Goal: Communication & Community: Answer question/provide support

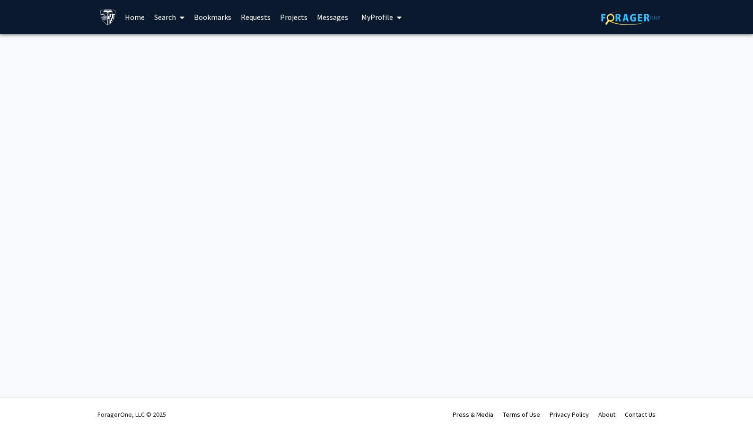
click at [219, 14] on link "Bookmarks" at bounding box center [212, 16] width 47 height 33
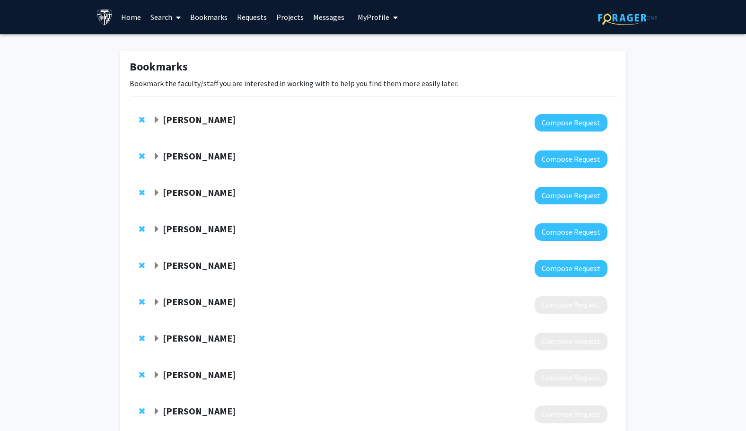
click at [175, 190] on strong "[PERSON_NAME]" at bounding box center [199, 192] width 73 height 12
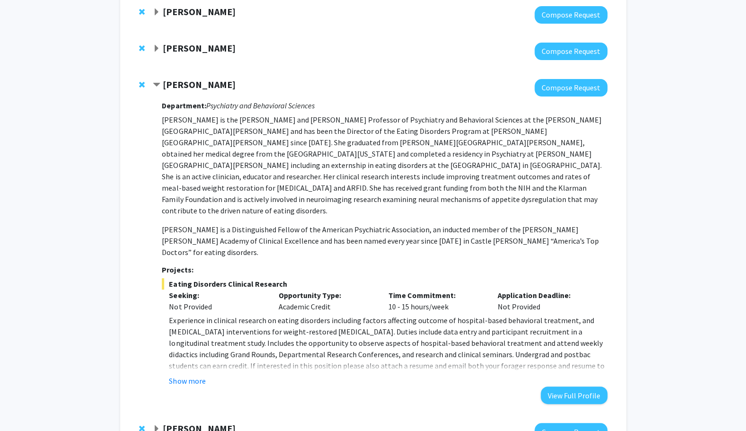
scroll to position [107, 0]
click at [558, 387] on button "View Full Profile" at bounding box center [574, 396] width 67 height 18
click at [550, 387] on button "View Full Profile" at bounding box center [574, 396] width 67 height 18
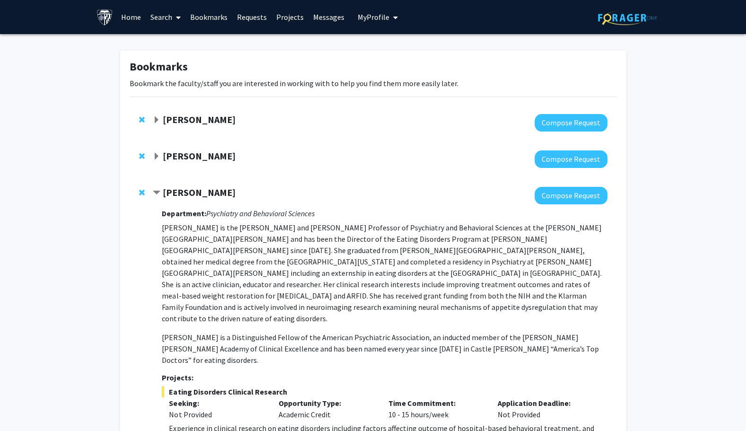
click at [124, 18] on link "Home" at bounding box center [130, 16] width 29 height 33
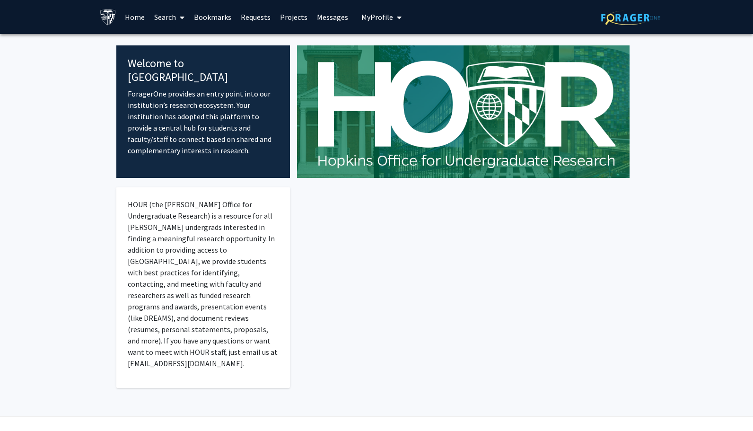
click at [167, 18] on link "Search" at bounding box center [169, 16] width 40 height 33
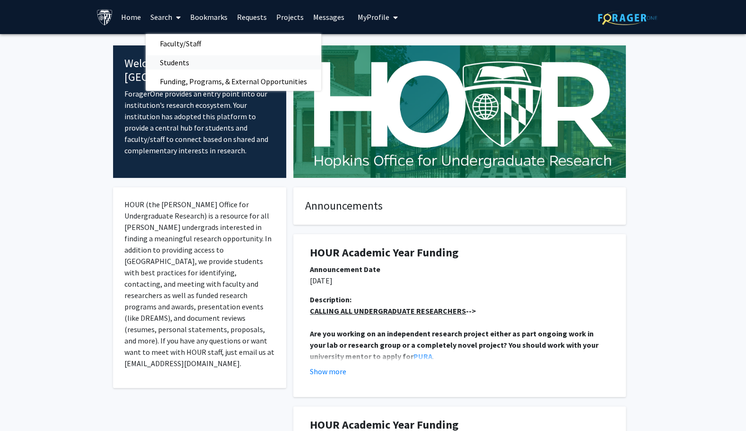
click at [173, 58] on span "Students" at bounding box center [175, 62] width 58 height 19
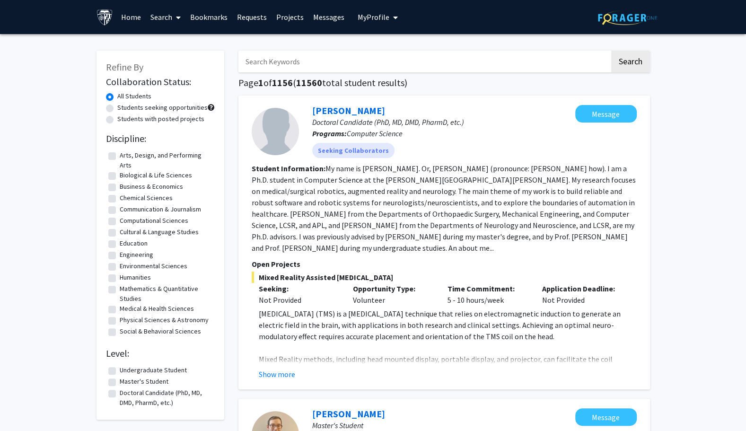
click at [120, 368] on label "Undergraduate Student" at bounding box center [153, 370] width 67 height 10
click at [120, 368] on input "Undergraduate Student" at bounding box center [123, 368] width 6 height 6
checkbox input "true"
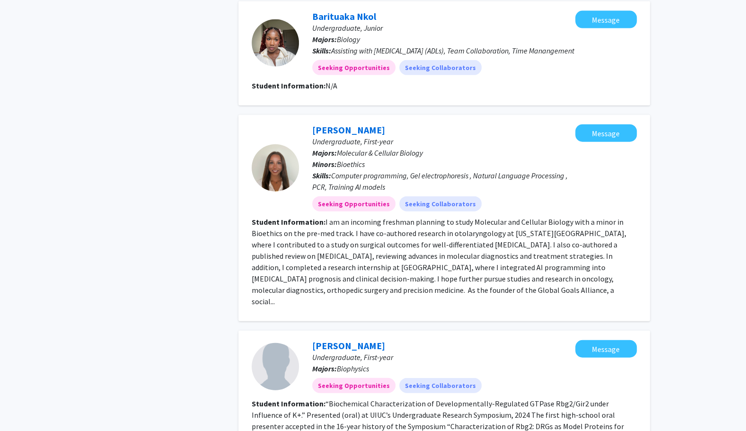
scroll to position [1440, 0]
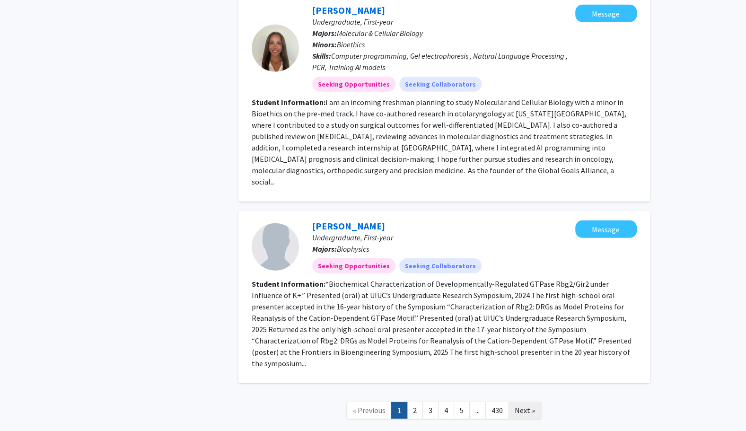
click at [513, 402] on link "Next »" at bounding box center [524, 410] width 33 height 17
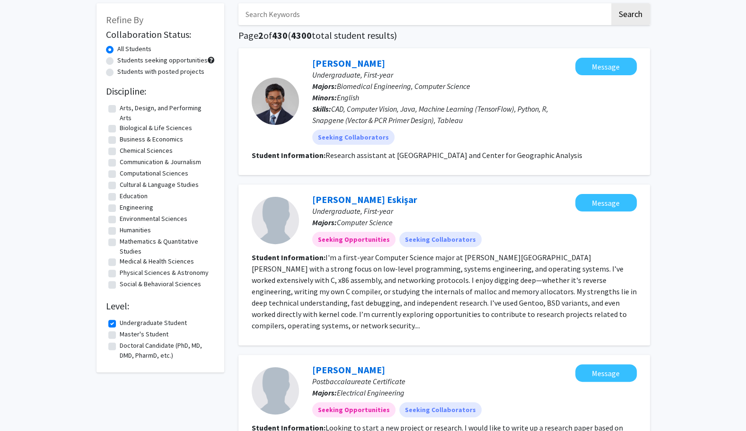
scroll to position [52, 0]
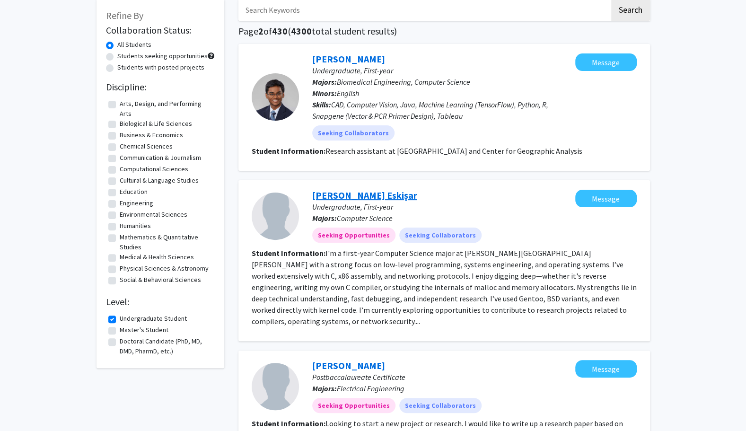
click at [361, 195] on link "Ege Fuat Eskişar" at bounding box center [364, 195] width 105 height 12
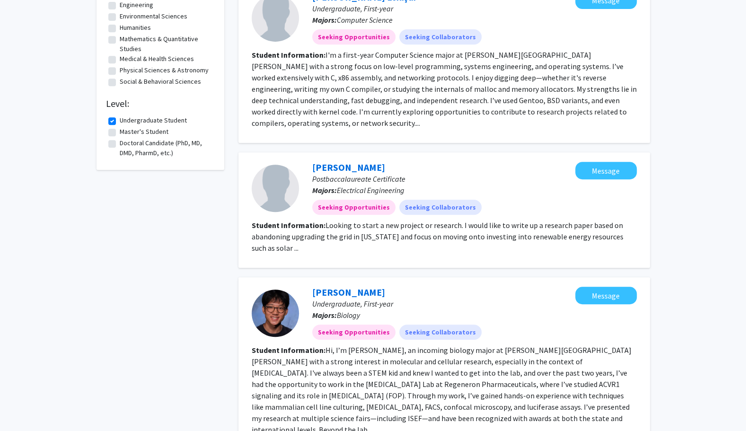
scroll to position [255, 0]
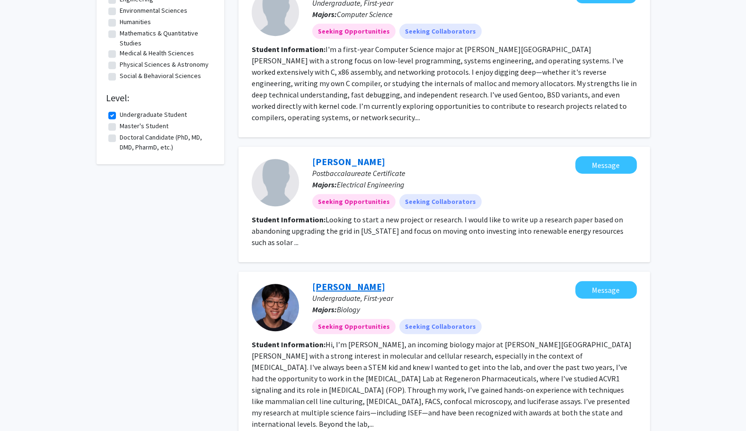
click at [346, 280] on link "Kevin Gong" at bounding box center [348, 286] width 73 height 12
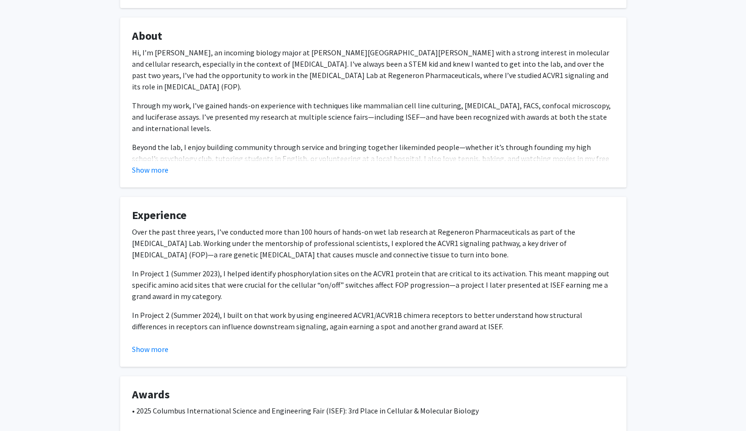
scroll to position [151, 0]
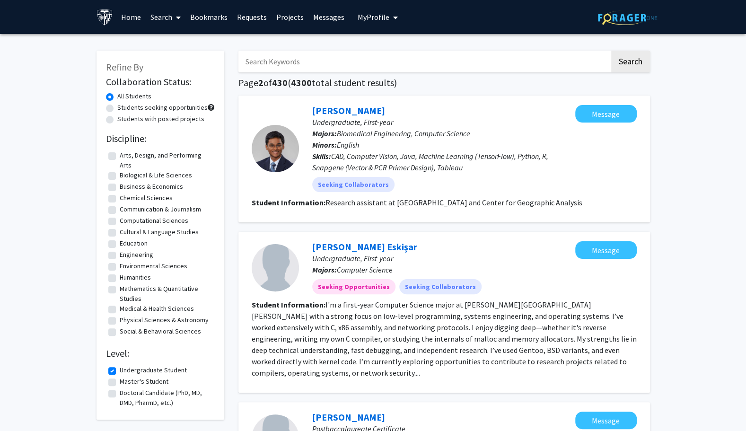
click at [393, 19] on icon "My profile dropdown to access profile and logout" at bounding box center [395, 18] width 5 height 8
click at [390, 75] on link "Account Settings" at bounding box center [406, 73] width 85 height 11
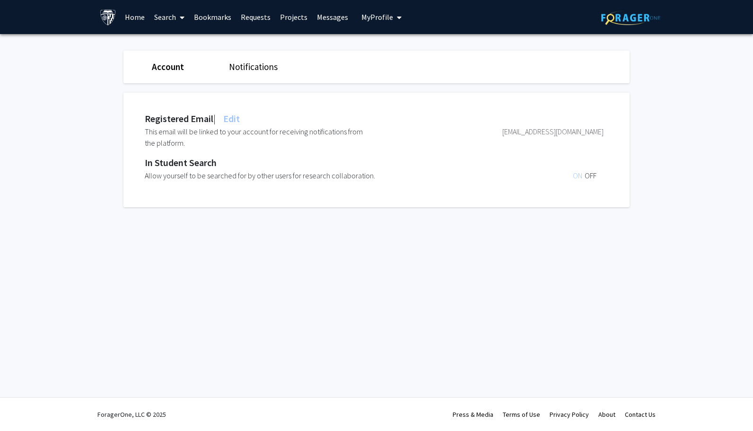
click at [375, 13] on span "My Profile" at bounding box center [377, 16] width 32 height 9
click at [398, 56] on span "View Profile" at bounding box center [420, 54] width 57 height 10
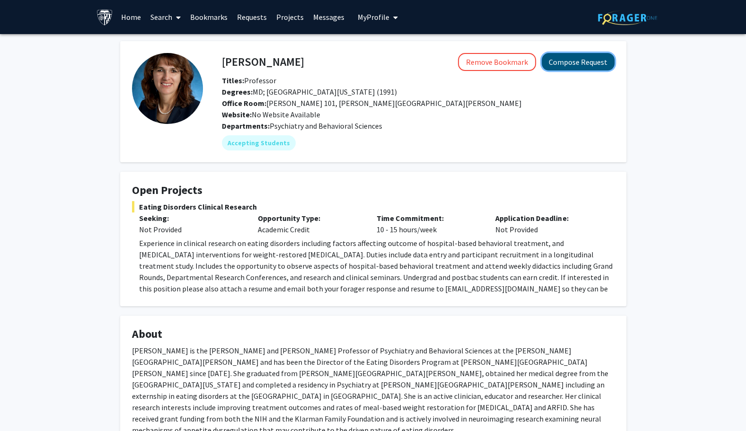
click at [559, 61] on button "Compose Request" at bounding box center [578, 62] width 73 height 18
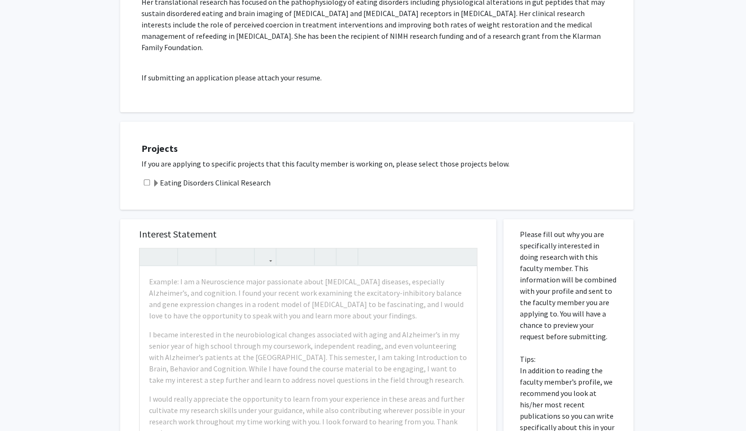
scroll to position [191, 0]
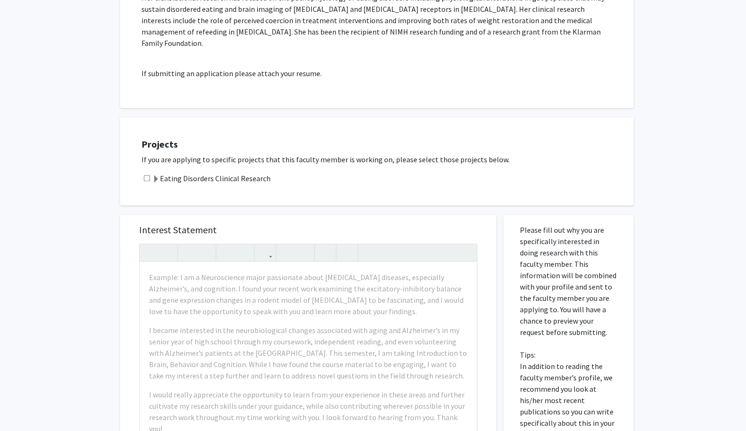
click at [145, 175] on input "checkbox" at bounding box center [147, 178] width 6 height 6
checkbox input "true"
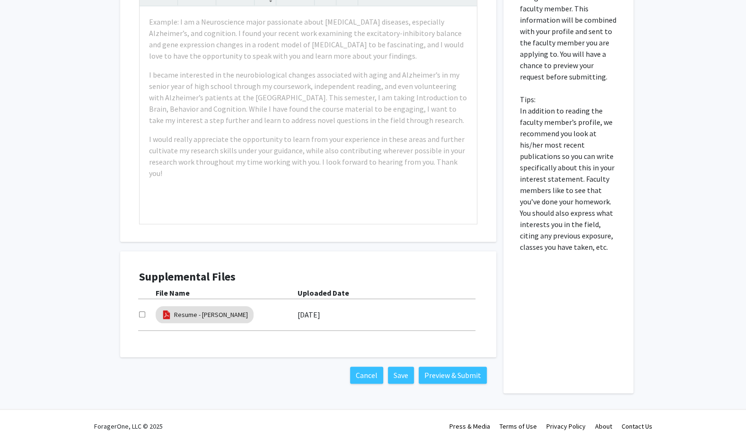
scroll to position [470, 0]
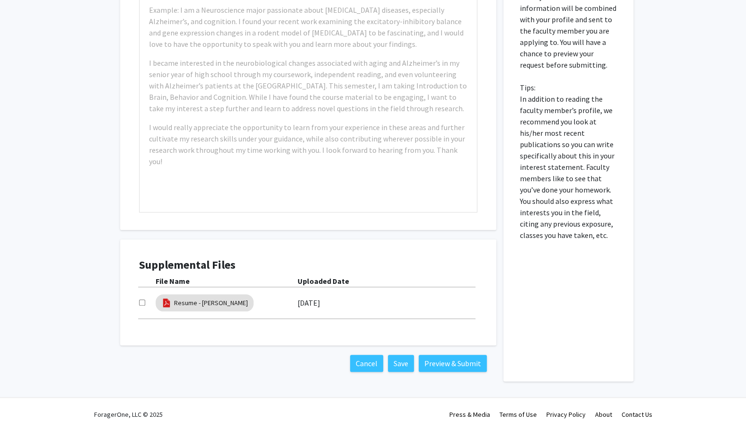
click at [142, 299] on input "checkbox" at bounding box center [142, 302] width 6 height 6
checkbox input "true"
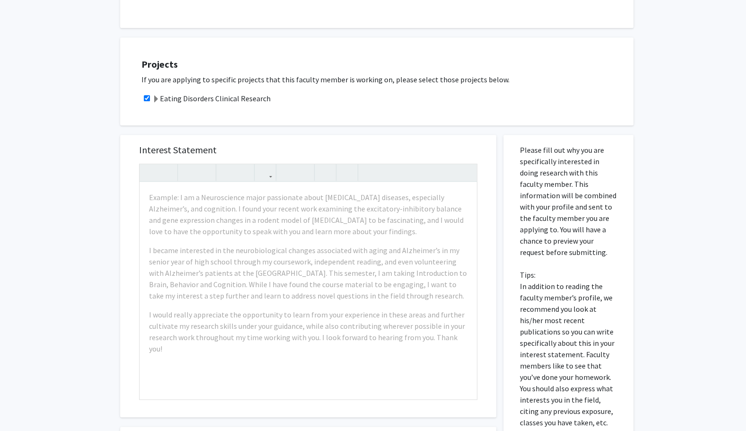
scroll to position [271, 0]
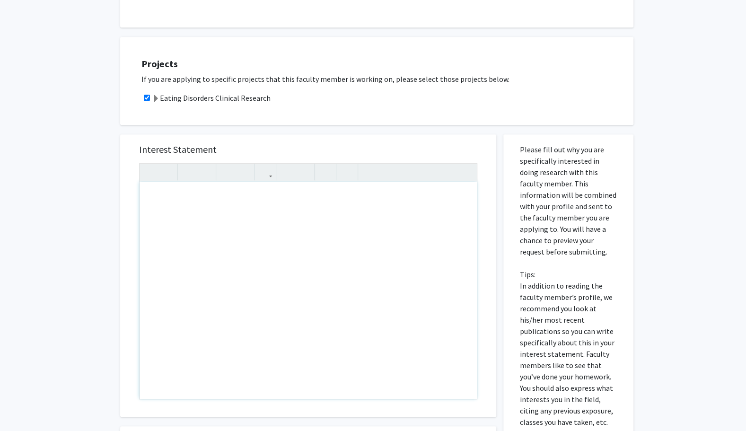
click at [293, 226] on div "Note to users with screen readers: Please press Alt+0 or Option+0 to deactivate…" at bounding box center [308, 290] width 337 height 217
paste div "Note to users with screen readers: Please press Alt+0 or Option+0 to deactivate…"
type textarea "<p>Good afternoon Dr. Guarda, </p> <p>My name is Alessandra, and I am a rising …"
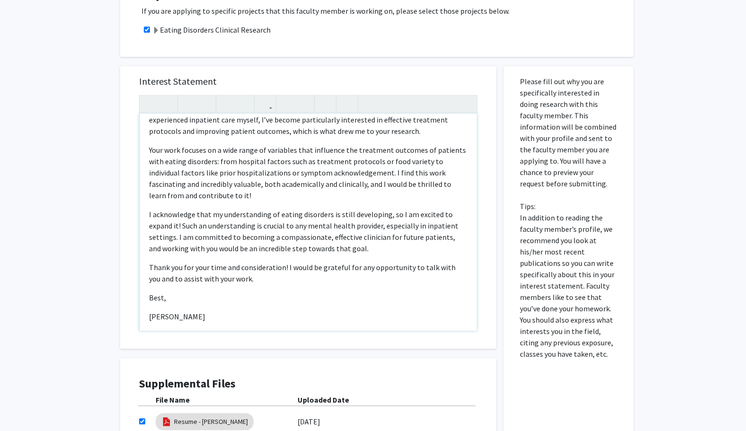
scroll to position [59, 0]
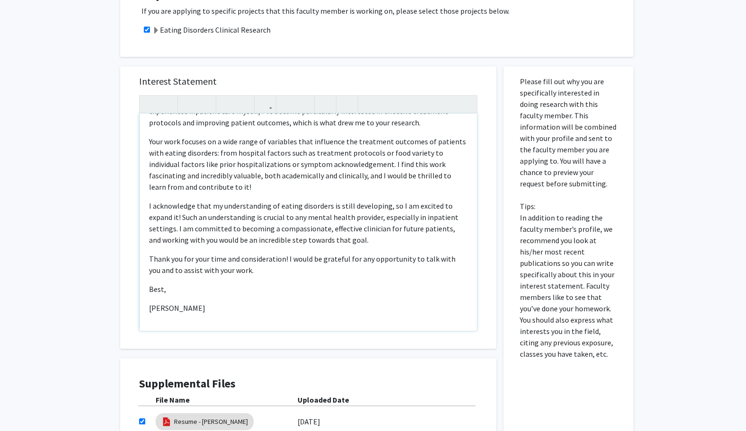
click at [159, 283] on div "Good afternoon Dr. Guarda,   My name is Alessandra, and I am a rising second-…" at bounding box center [308, 222] width 337 height 217
click at [147, 297] on div "Good afternoon Dr. Guarda,   My name is Alessandra, and I am a rising second-…" at bounding box center [308, 222] width 337 height 217
type textarea "<p>Good afternoon Dr. Guarda, </p> <p>My name is Alessandra, and I am a rising …"
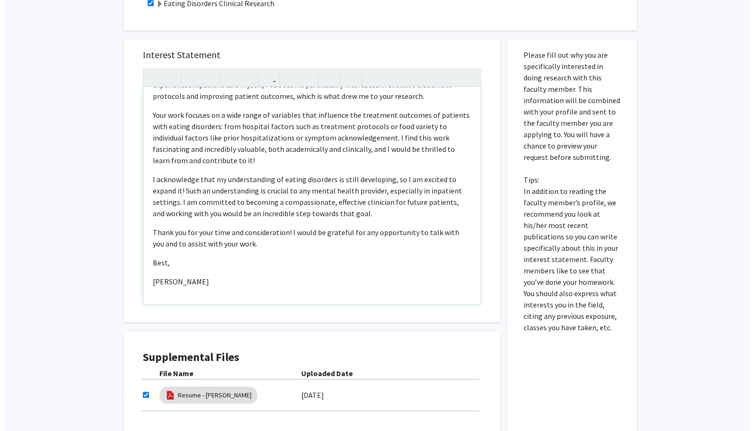
scroll to position [447, 0]
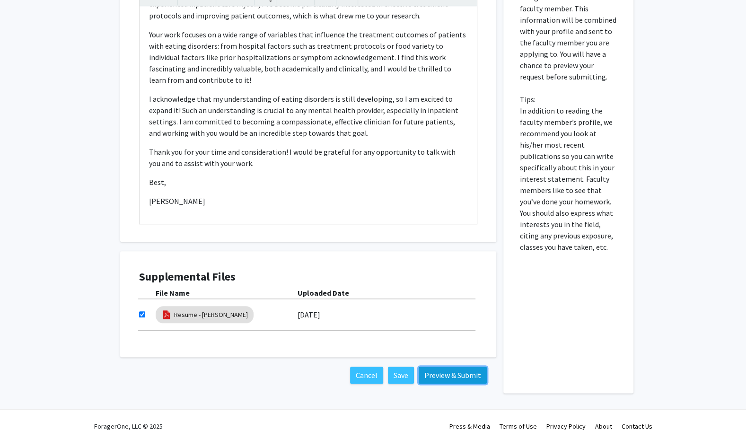
click at [455, 367] on button "Preview & Submit" at bounding box center [453, 375] width 68 height 17
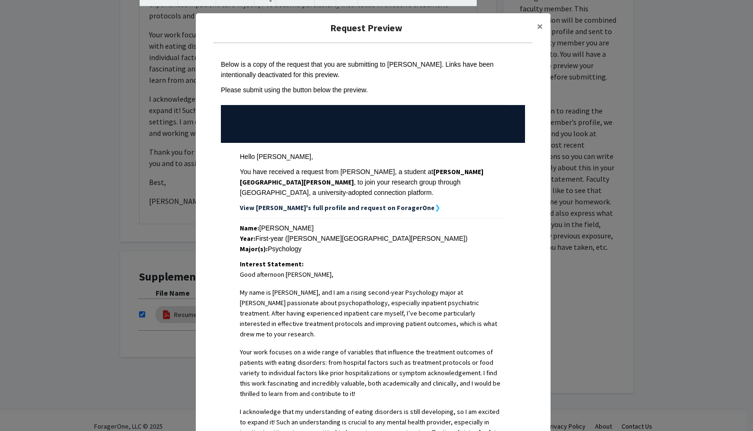
scroll to position [241, 0]
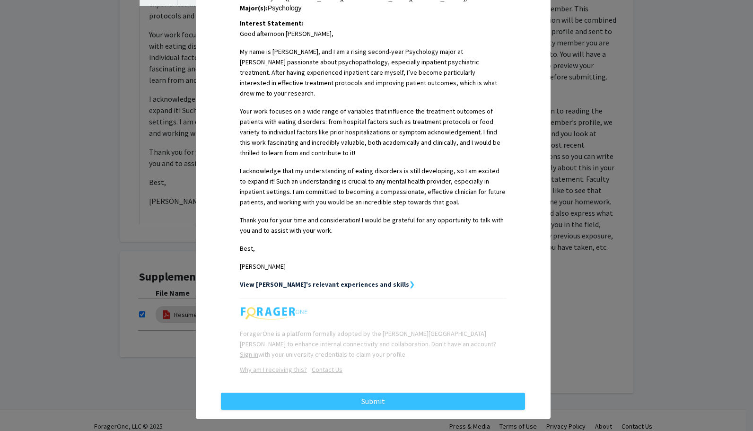
click at [322, 280] on strong "View [PERSON_NAME]'s relevant experiences and skills" at bounding box center [324, 284] width 169 height 9
click at [409, 280] on strong "❯" at bounding box center [412, 284] width 6 height 9
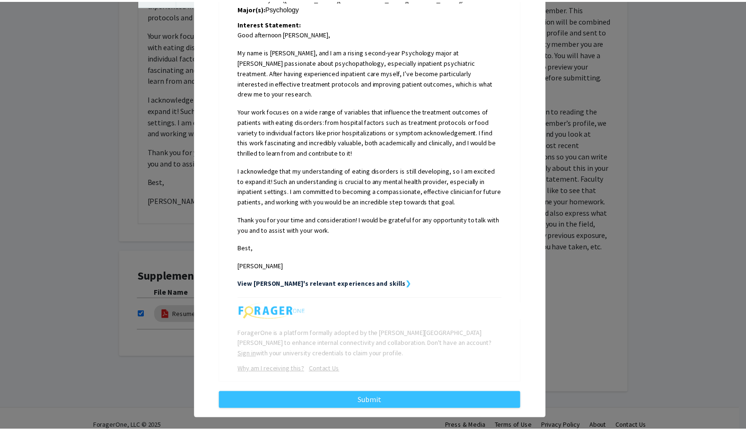
scroll to position [0, 0]
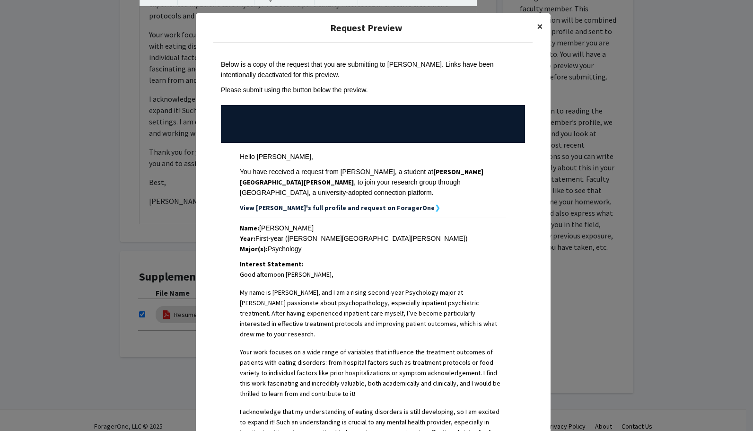
click at [539, 27] on button "×" at bounding box center [539, 26] width 21 height 26
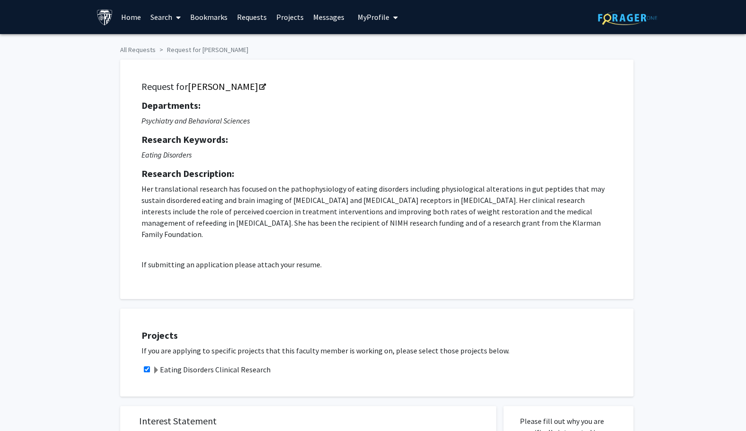
drag, startPoint x: 214, startPoint y: 197, endPoint x: 139, endPoint y: 341, distance: 162.0
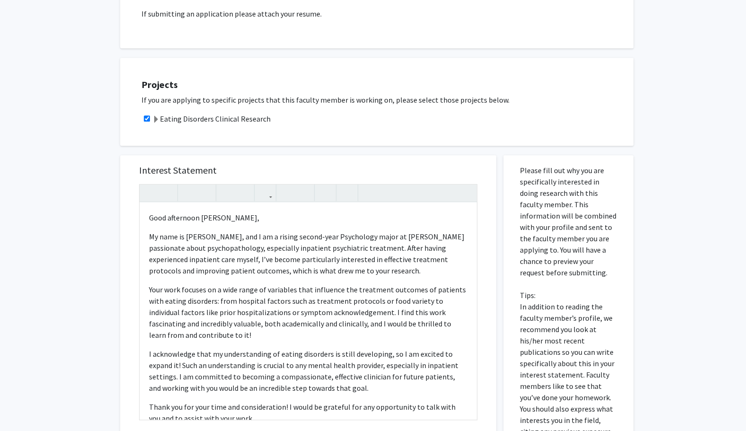
click at [425, 124] on div "Projects If you are applying to specific projects that this faculty member is w…" at bounding box center [376, 102] width 513 height 88
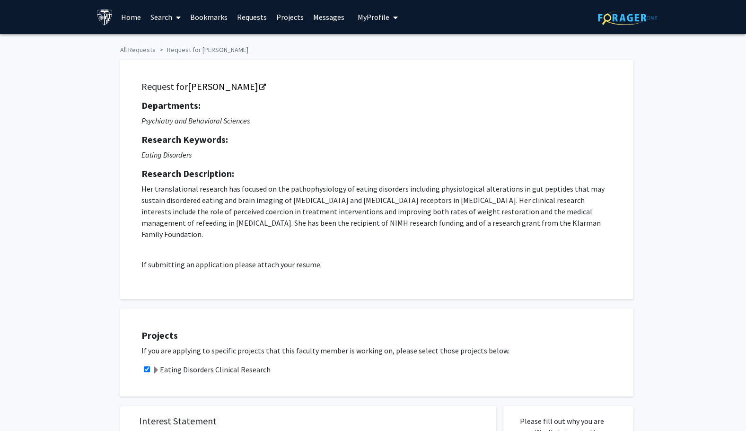
click at [371, 15] on span "My Profile" at bounding box center [374, 16] width 32 height 9
click at [394, 55] on span "View Profile" at bounding box center [416, 54] width 57 height 10
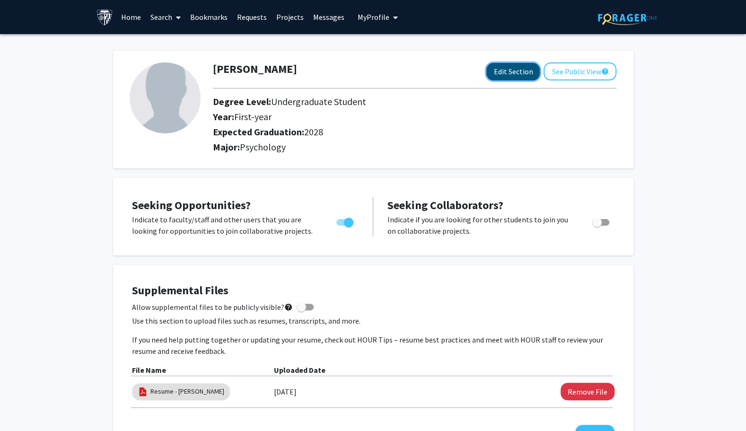
click at [494, 69] on button "Edit Section" at bounding box center [512, 72] width 53 height 18
select select "first-year"
select select "2028"
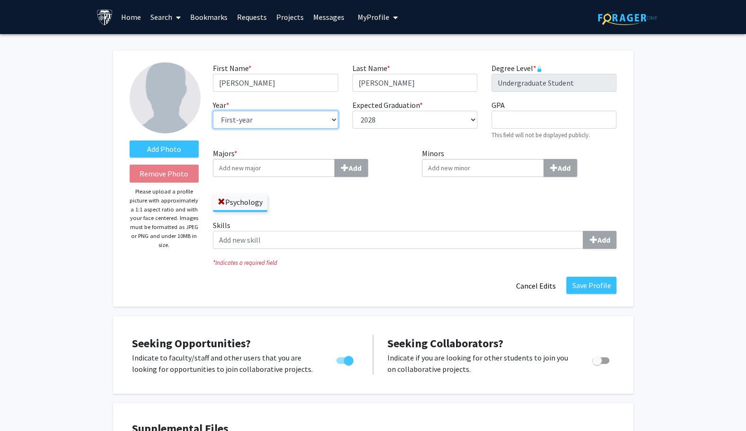
click at [292, 120] on select "--- First-year Sophomore Junior Senior Postbaccalaureate Certificate" at bounding box center [275, 120] width 125 height 18
select select "sophomore"
click at [213, 111] on select "--- First-year Sophomore Junior Senior Postbaccalaureate Certificate" at bounding box center [275, 120] width 125 height 18
click at [335, 170] on input "Minors Add" at bounding box center [274, 168] width 122 height 18
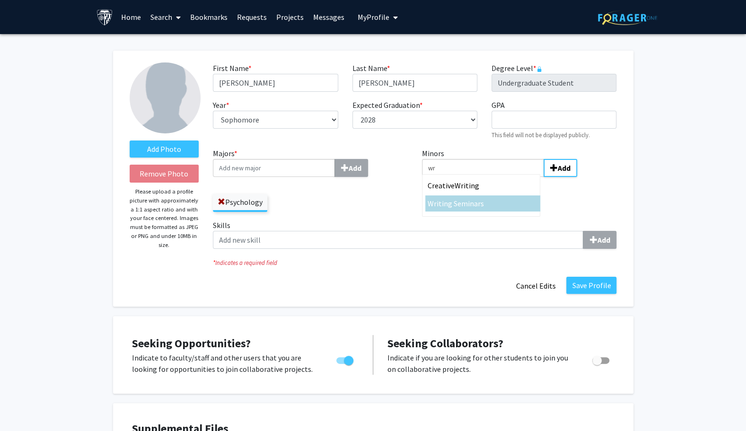
type input "wr"
click at [447, 204] on span "iting Seminars" at bounding box center [460, 203] width 47 height 9
click at [447, 177] on input "wr" at bounding box center [483, 168] width 122 height 18
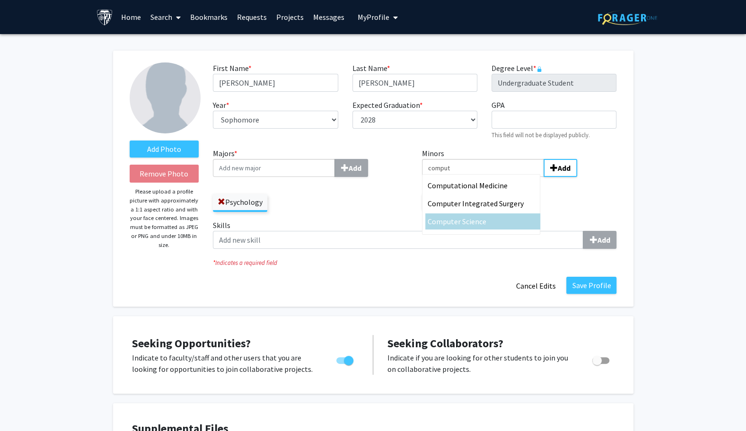
type input "comput"
click at [454, 219] on span "er Science" at bounding box center [470, 221] width 32 height 9
click at [453, 177] on input "comput" at bounding box center [483, 168] width 122 height 18
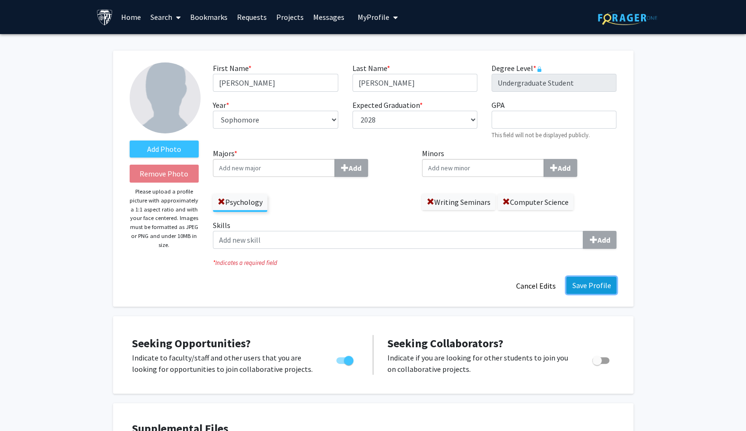
click at [591, 284] on button "Save Profile" at bounding box center [591, 285] width 50 height 17
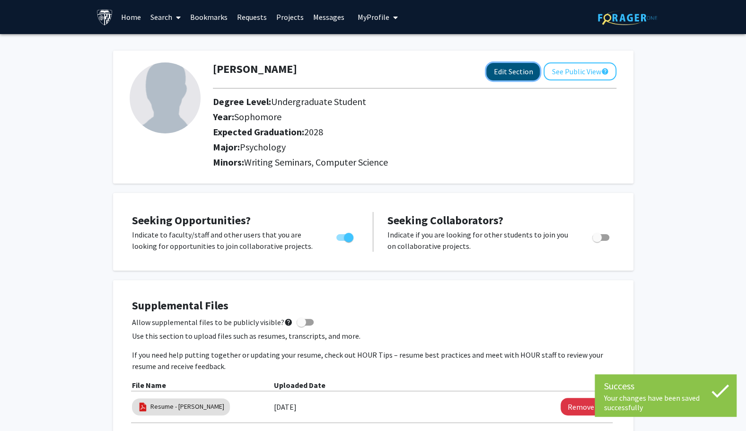
click at [506, 65] on button "Edit Section" at bounding box center [512, 72] width 53 height 18
select select "sophomore"
select select "2028"
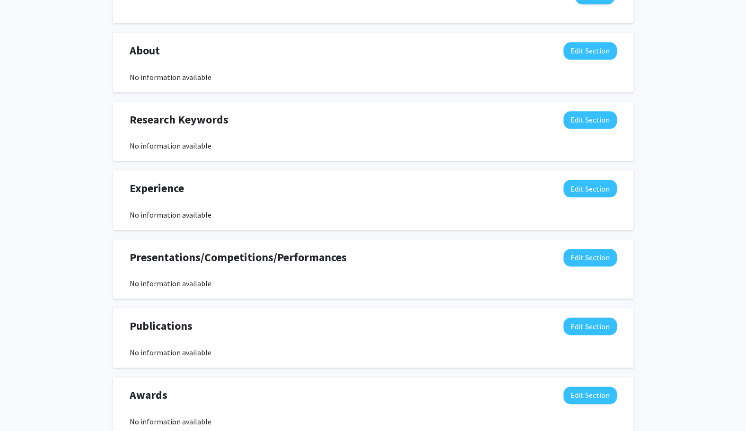
scroll to position [575, 0]
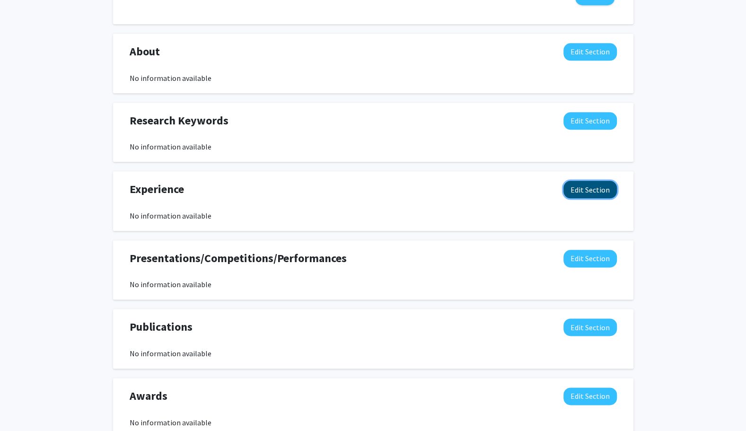
click at [592, 186] on button "Edit Section" at bounding box center [589, 190] width 53 height 18
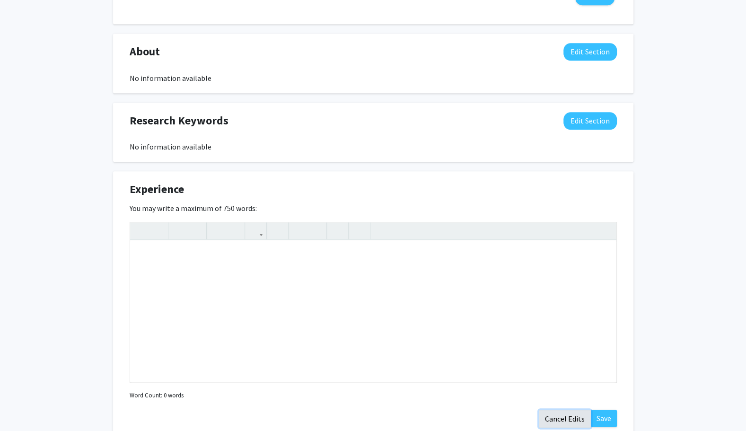
click at [557, 417] on button "Cancel Edits" at bounding box center [565, 419] width 52 height 18
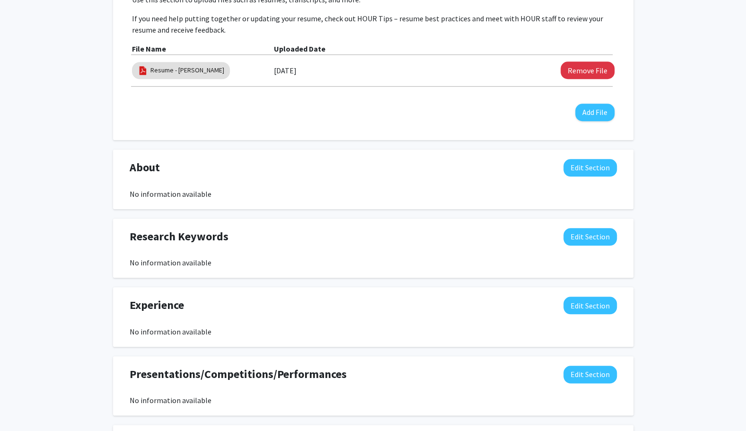
scroll to position [461, 0]
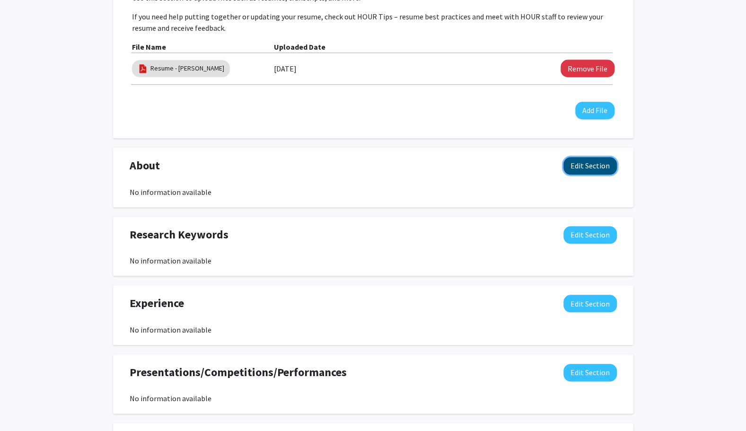
click at [595, 168] on button "Edit Section" at bounding box center [589, 166] width 53 height 18
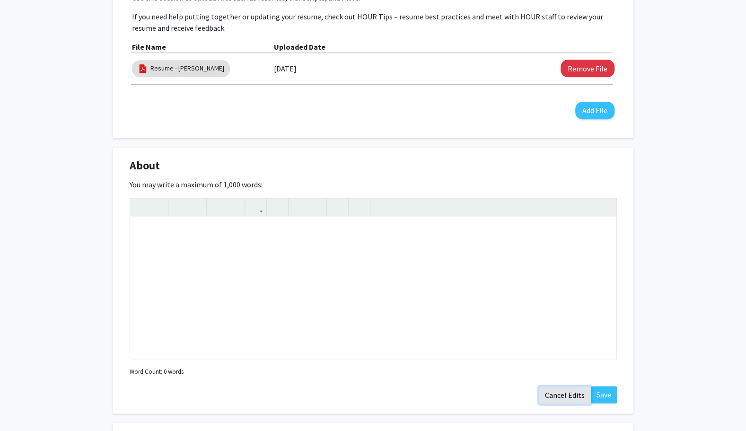
click at [569, 390] on button "Cancel Edits" at bounding box center [565, 395] width 52 height 18
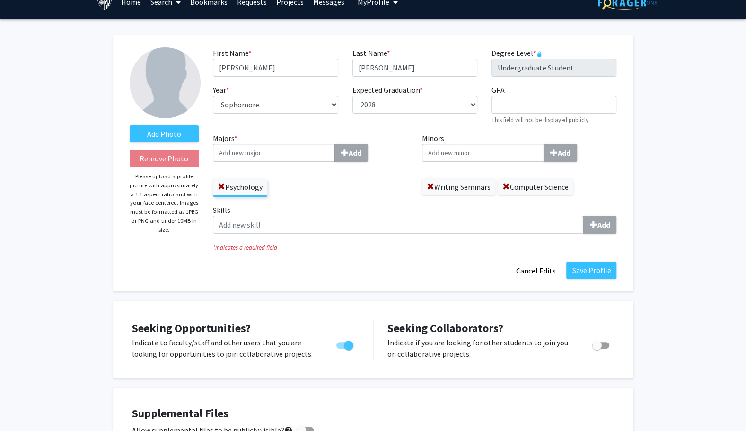
scroll to position [0, 0]
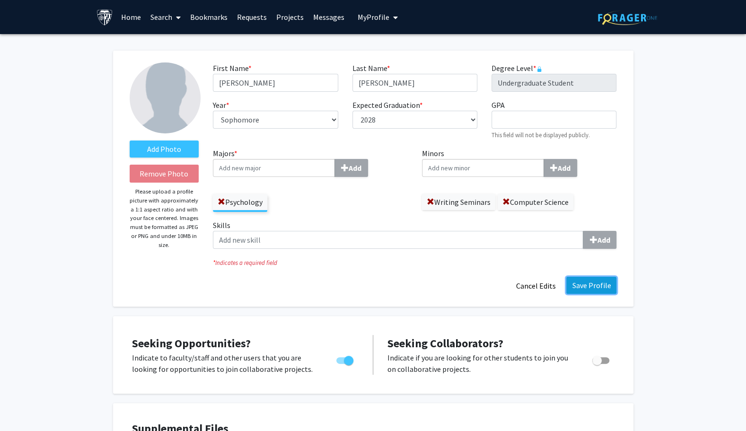
click at [585, 281] on button "Save Profile" at bounding box center [591, 285] width 50 height 17
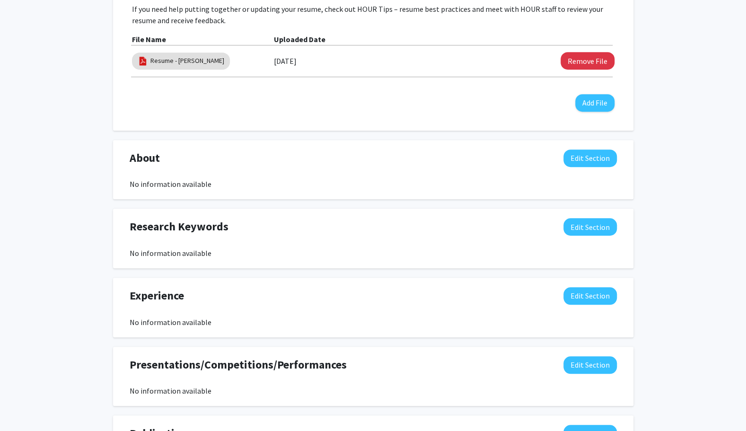
scroll to position [346, 0]
click at [575, 295] on button "Edit Section" at bounding box center [589, 296] width 53 height 18
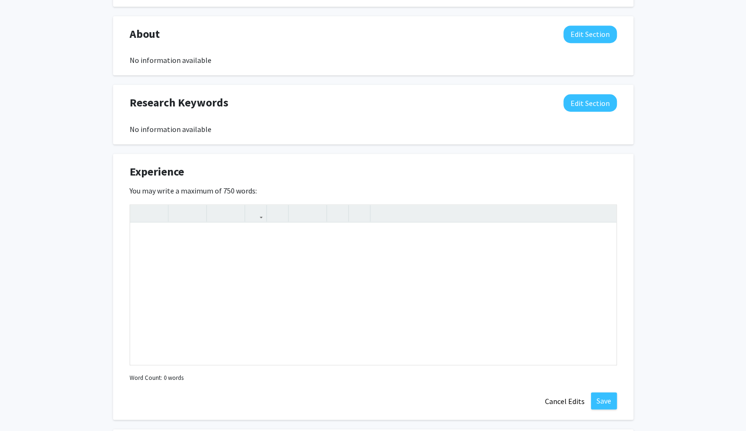
scroll to position [473, 0]
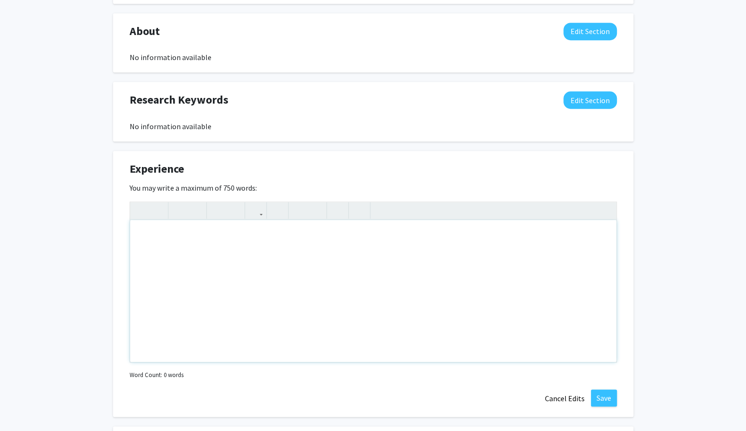
click at [390, 297] on div "Note to users with screen readers: Please deactivate our accessibility plugin f…" at bounding box center [373, 291] width 486 height 142
click at [295, 202] on use "button" at bounding box center [295, 202] width 0 height 0
drag, startPoint x: 260, startPoint y: 248, endPoint x: 107, endPoint y: 242, distance: 153.4
click at [107, 242] on div "Alessandra Lucero Edit Section See Public View help Degree Level: Undergraduate…" at bounding box center [373, 108] width 746 height 1092
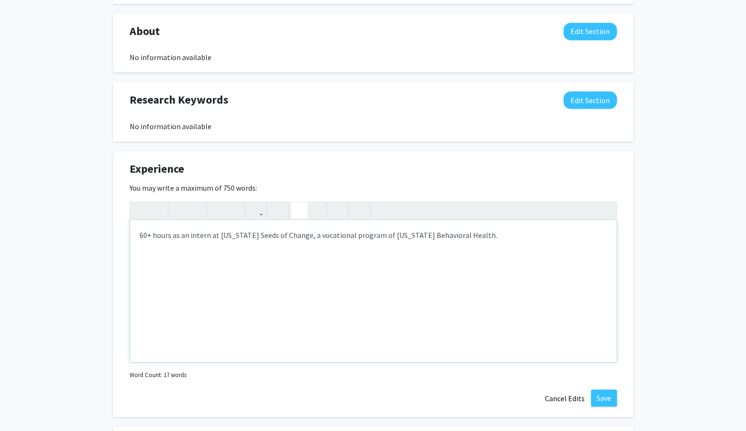
click at [298, 204] on icon "button" at bounding box center [299, 210] width 8 height 16
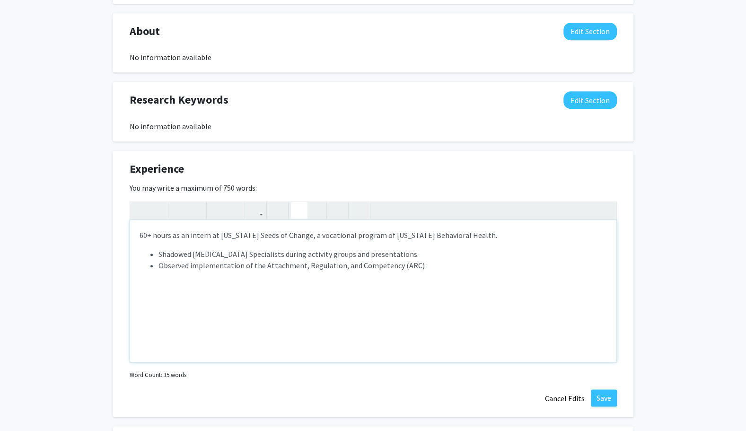
click at [260, 268] on li "Observed implementation of the Attachment, Regulation, and Competency (ARC)" at bounding box center [382, 265] width 448 height 11
click at [596, 263] on li "Observed implementation of the trauma-informed treatment framework known as the…" at bounding box center [382, 265] width 448 height 11
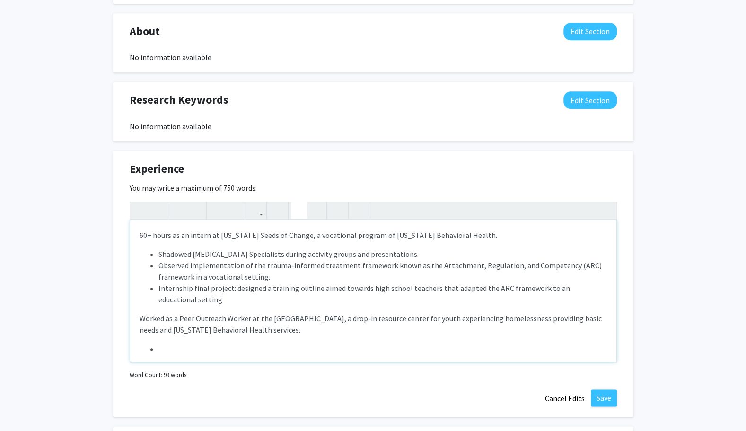
click at [303, 209] on button "button" at bounding box center [299, 210] width 17 height 17
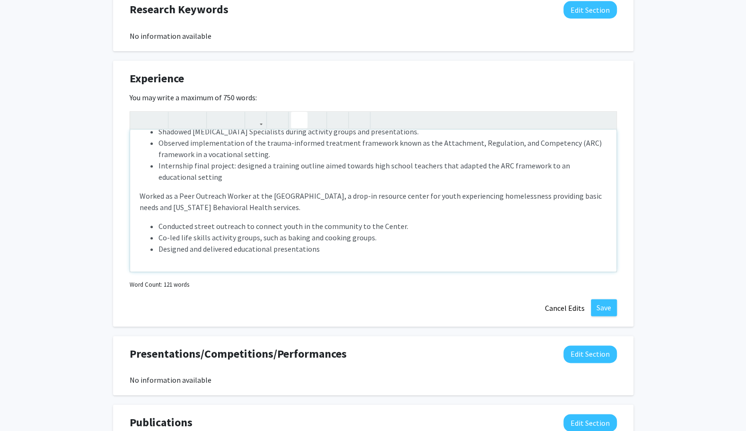
scroll to position [563, 0]
click at [607, 300] on button "Save" at bounding box center [604, 306] width 26 height 17
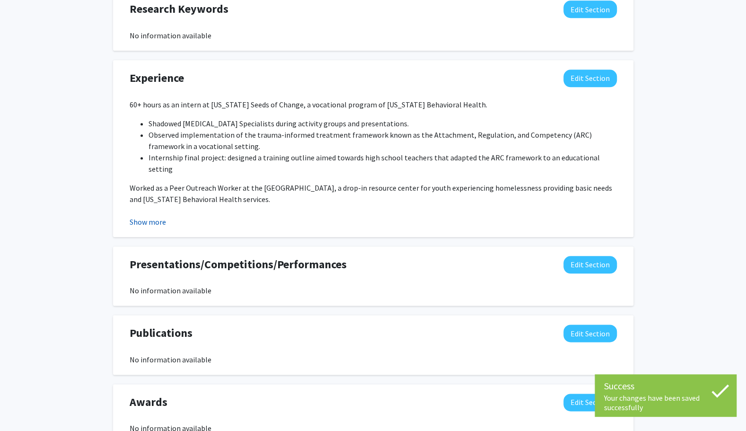
click at [141, 220] on button "Show more" at bounding box center [148, 221] width 36 height 11
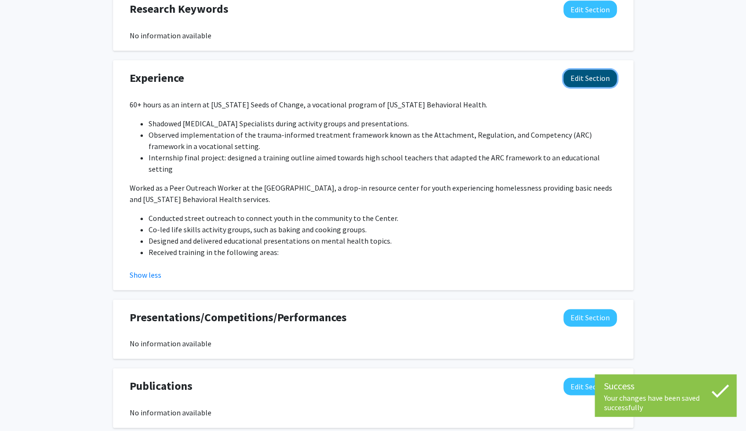
click at [580, 73] on button "Edit Section" at bounding box center [589, 79] width 53 height 18
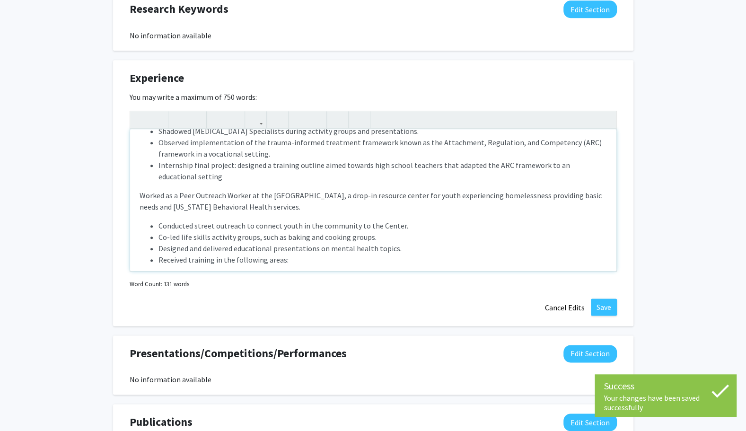
click at [298, 264] on li "Received training in the following areas:" at bounding box center [382, 259] width 448 height 11
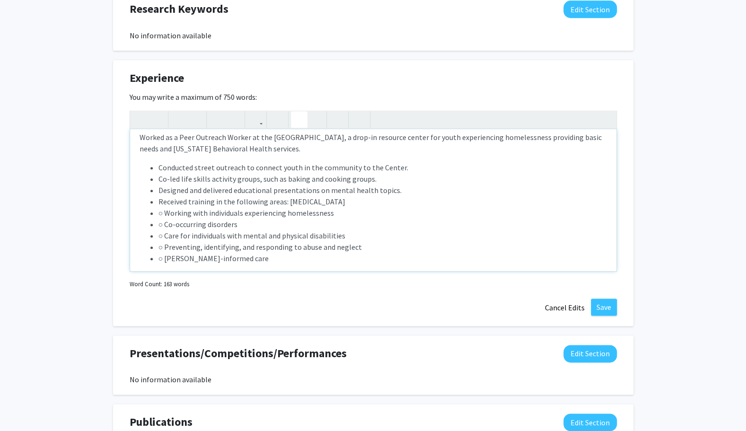
scroll to position [91, 0]
click at [164, 212] on li "○ Working with individuals experiencing homelessness" at bounding box center [382, 212] width 448 height 11
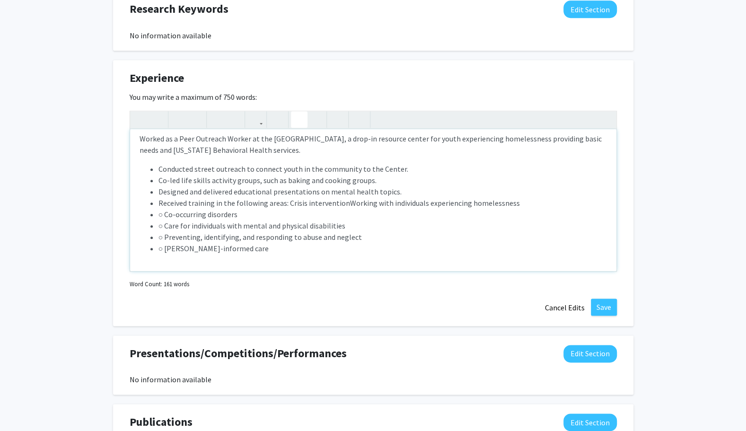
scroll to position [89, 0]
click at [165, 215] on li "○ Co-occurring disorders" at bounding box center [382, 214] width 448 height 11
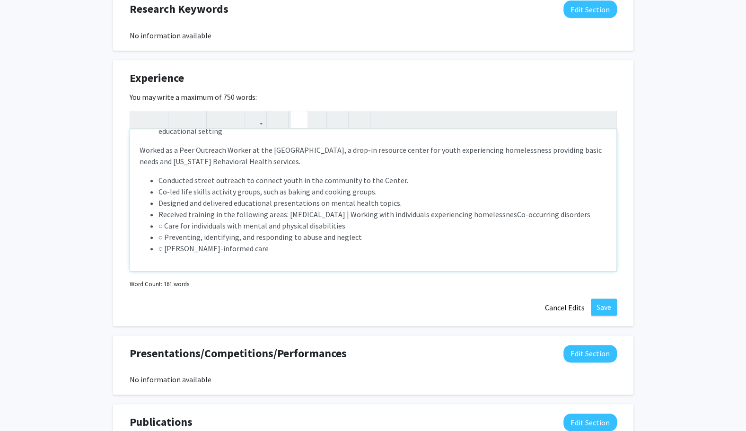
scroll to position [78, 0]
click at [165, 225] on li "○ Care for individuals with mental and physical disabilities" at bounding box center [382, 225] width 448 height 11
click at [165, 235] on li "○ Preventing, identifying, and responding to abuse and neglect" at bounding box center [382, 236] width 448 height 11
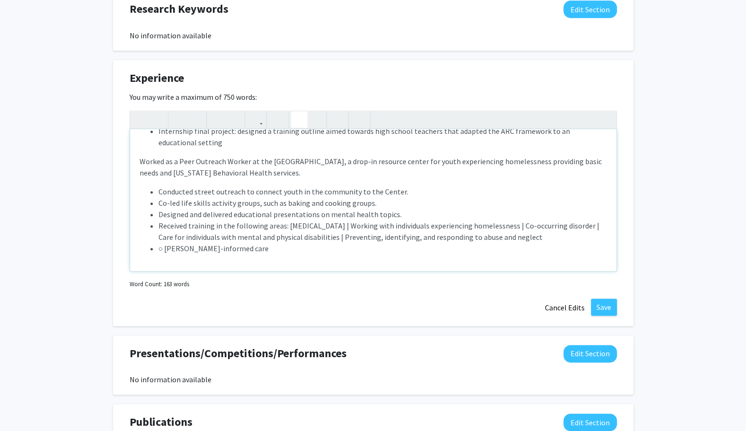
click at [166, 246] on li "○ Trauma-informed care" at bounding box center [382, 248] width 448 height 11
type textarea "<p>60+ hours as an intern at Alaska Seeds of Change, a vocational program of Al…"
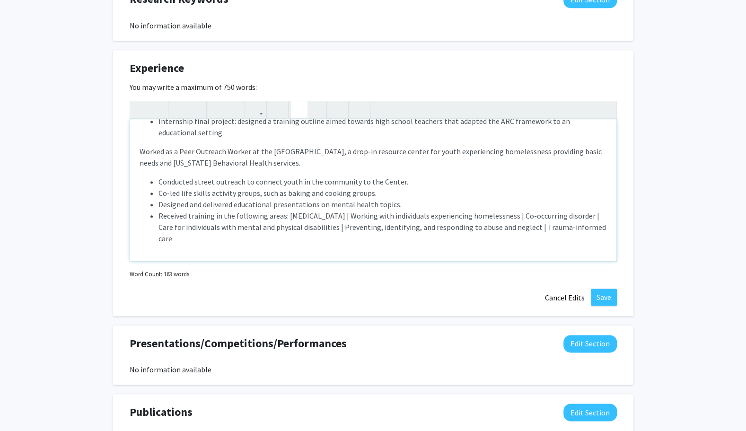
scroll to position [575, 0]
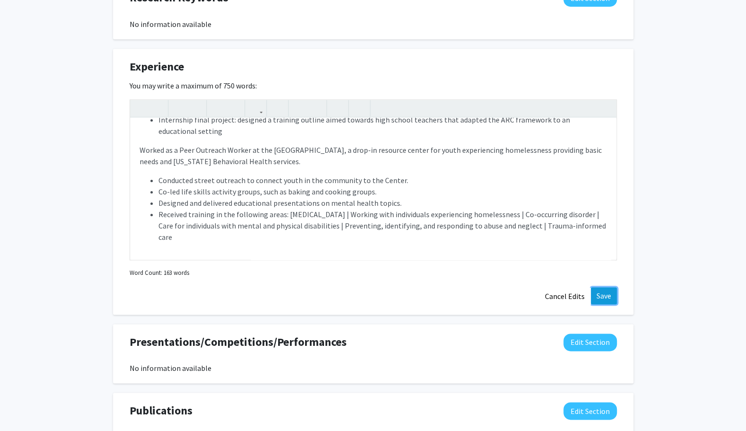
click at [603, 298] on button "Save" at bounding box center [604, 295] width 26 height 17
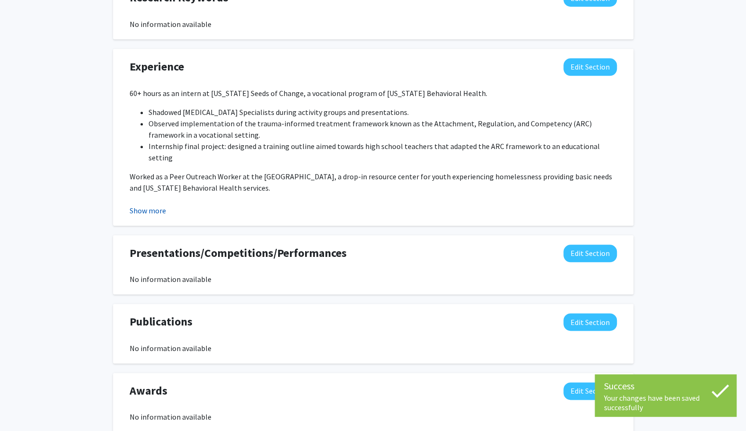
click at [150, 205] on button "Show more" at bounding box center [148, 210] width 36 height 11
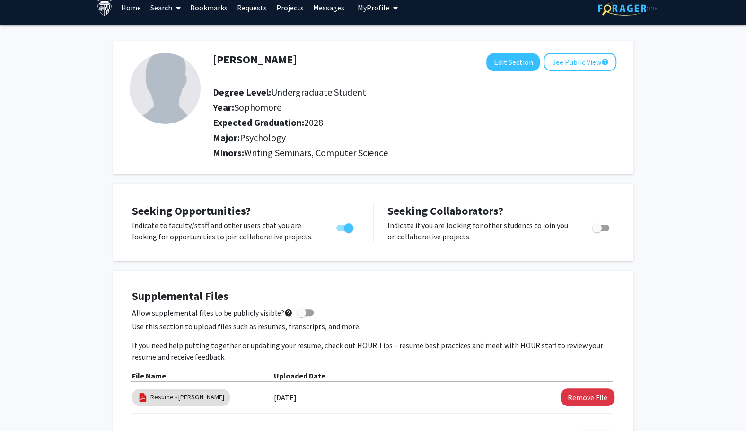
scroll to position [5, 0]
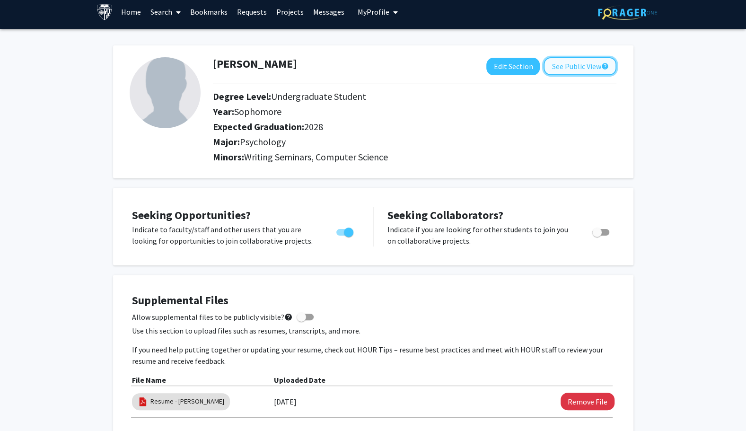
click at [561, 63] on button "See Public View help" at bounding box center [579, 66] width 73 height 18
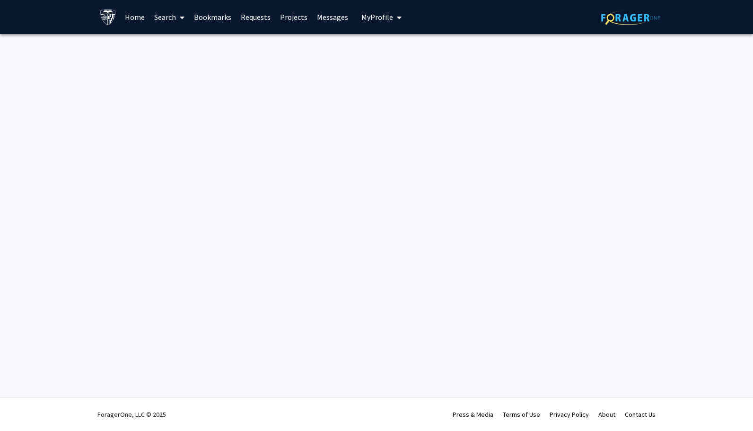
click at [399, 21] on button "My Profile" at bounding box center [382, 17] width 46 height 34
click at [400, 58] on span "View Profile" at bounding box center [420, 54] width 57 height 10
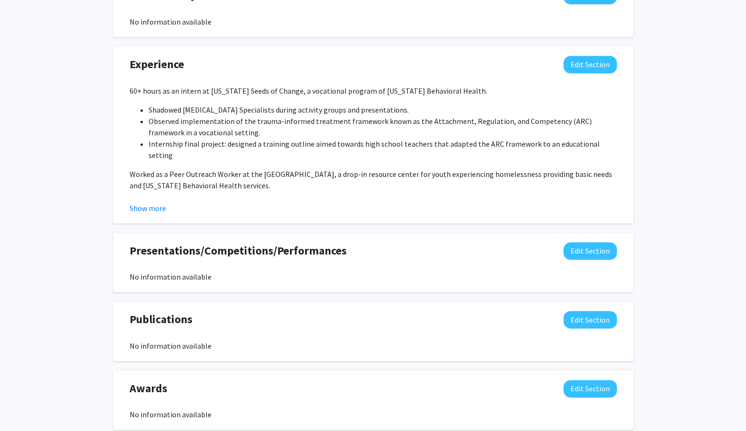
scroll to position [635, 0]
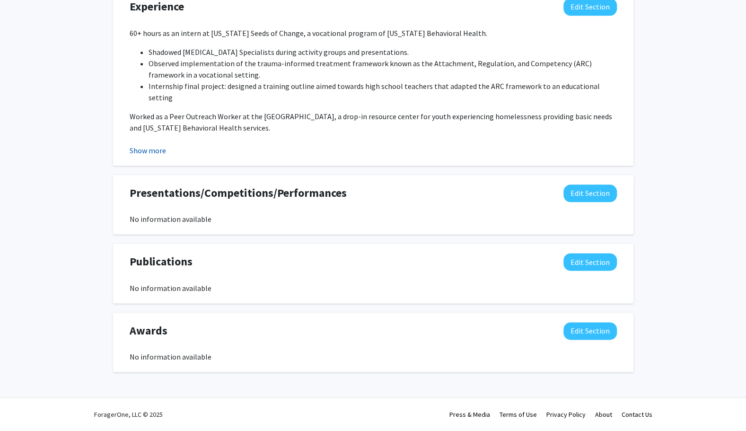
click at [153, 148] on button "Show more" at bounding box center [148, 150] width 36 height 11
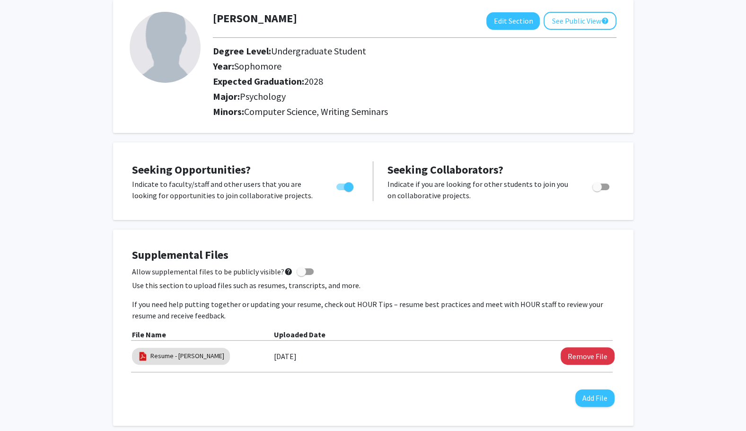
scroll to position [50, 0]
click at [594, 21] on button "See Public View help" at bounding box center [579, 21] width 73 height 18
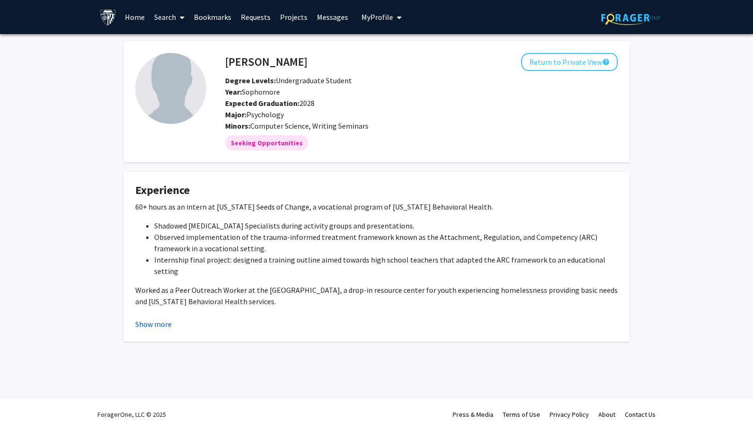
click at [157, 320] on button "Show more" at bounding box center [153, 323] width 36 height 11
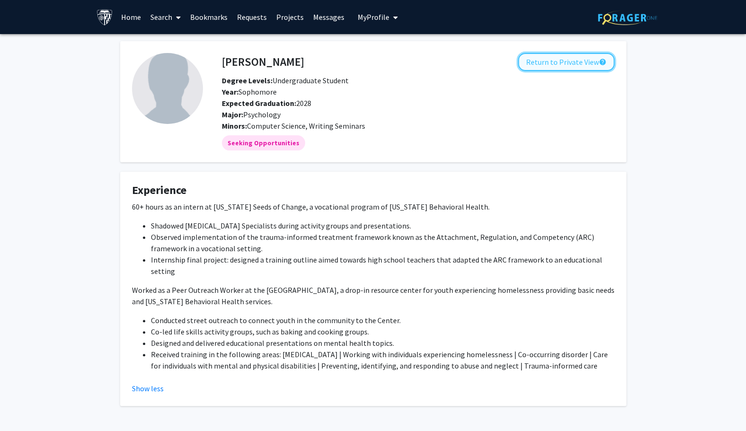
click at [550, 62] on button "Return to Private View help" at bounding box center [566, 62] width 96 height 18
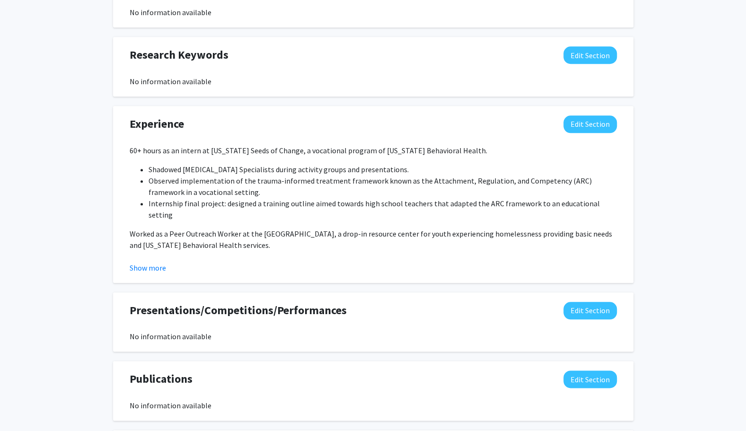
scroll to position [520, 0]
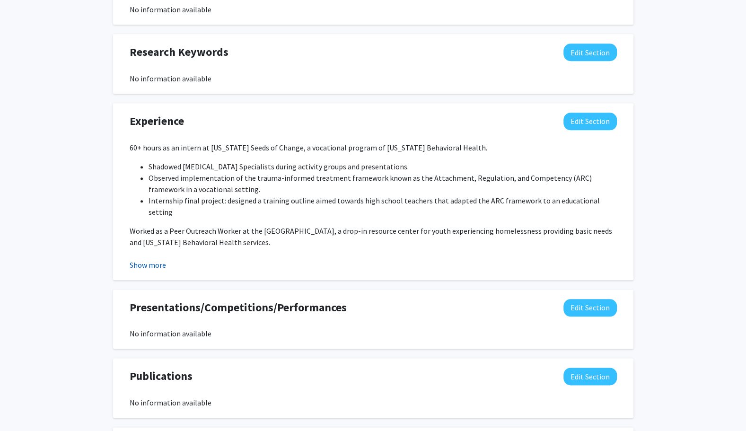
click at [137, 265] on button "Show more" at bounding box center [148, 264] width 36 height 11
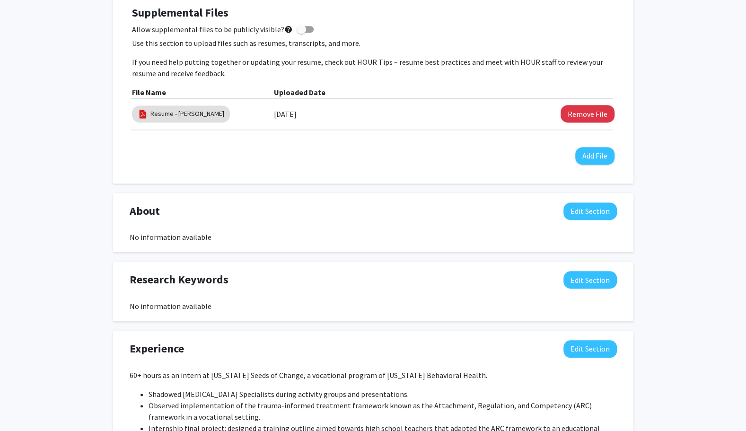
scroll to position [292, 0]
click at [574, 213] on button "Edit Section" at bounding box center [589, 212] width 53 height 18
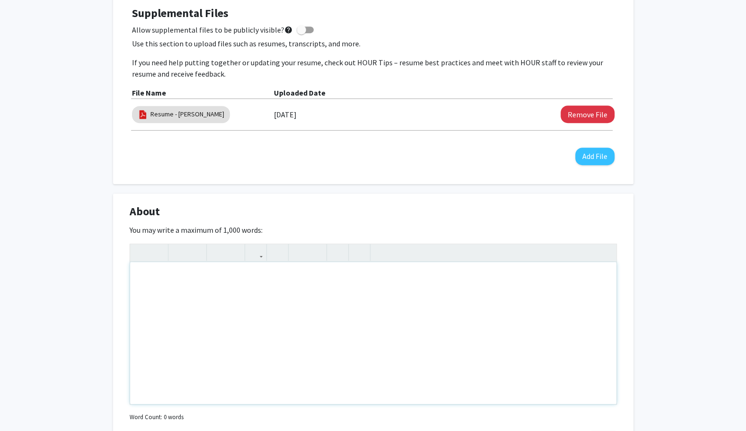
click at [356, 312] on div "Note to users with screen readers: Please deactivate our accessibility plugin f…" at bounding box center [373, 333] width 486 height 142
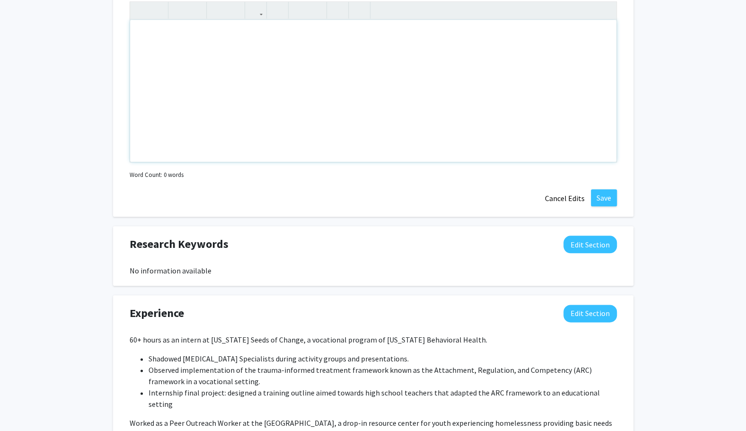
scroll to position [334, 0]
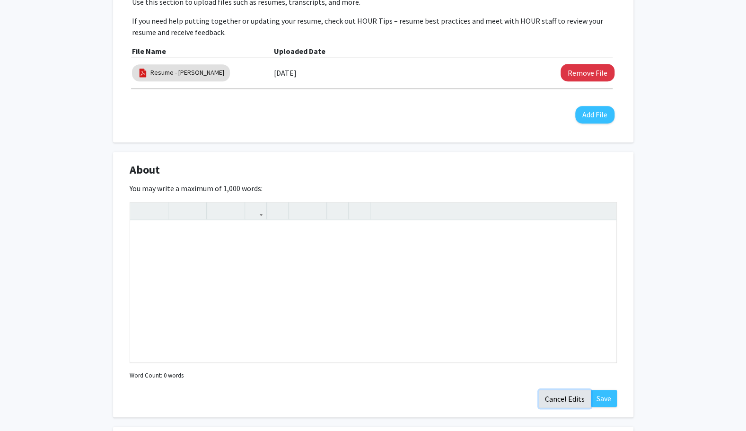
click at [557, 391] on button "Cancel Edits" at bounding box center [565, 399] width 52 height 18
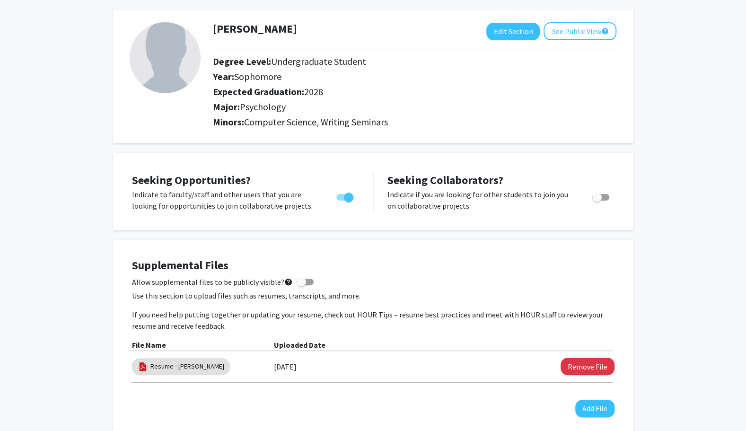
scroll to position [0, 0]
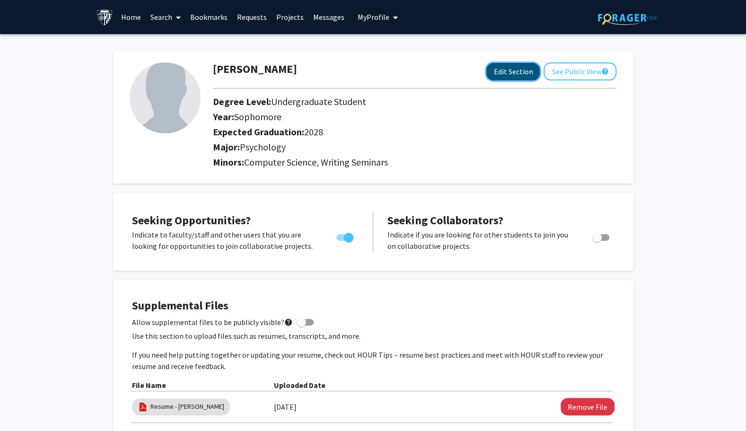
click at [505, 65] on button "Edit Section" at bounding box center [512, 72] width 53 height 18
select select "sophomore"
select select "2028"
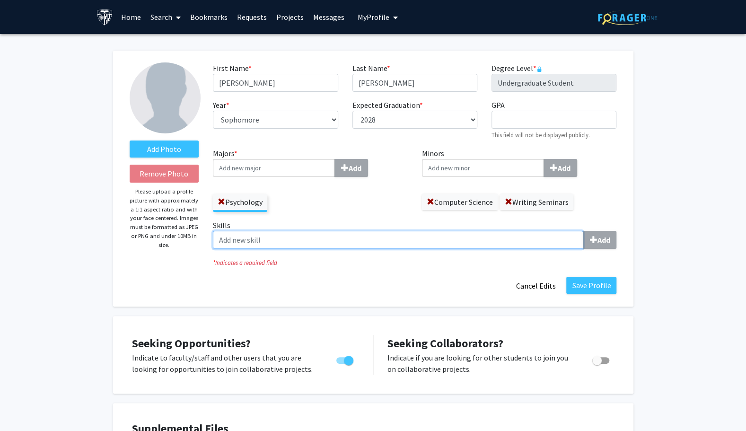
click at [511, 236] on input "Skills Add" at bounding box center [398, 240] width 370 height 18
type input "e"
type input "M"
type input "Excel"
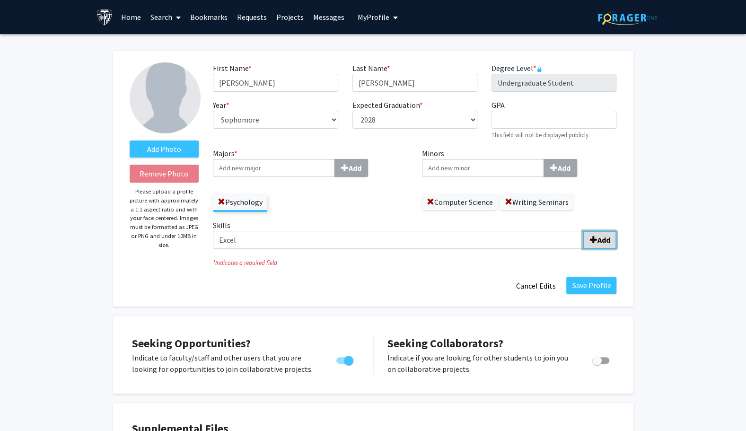
click at [597, 248] on button "Add" at bounding box center [600, 240] width 34 height 18
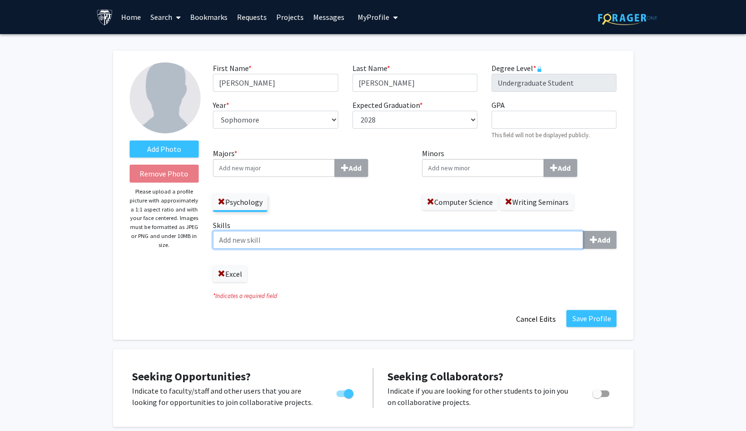
click at [505, 241] on input "Skills Add" at bounding box center [398, 240] width 370 height 18
type input "Word"
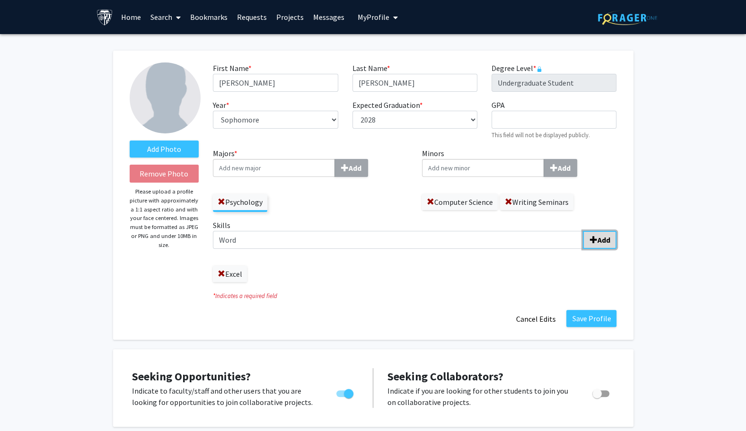
click at [596, 236] on span "submit" at bounding box center [593, 240] width 8 height 8
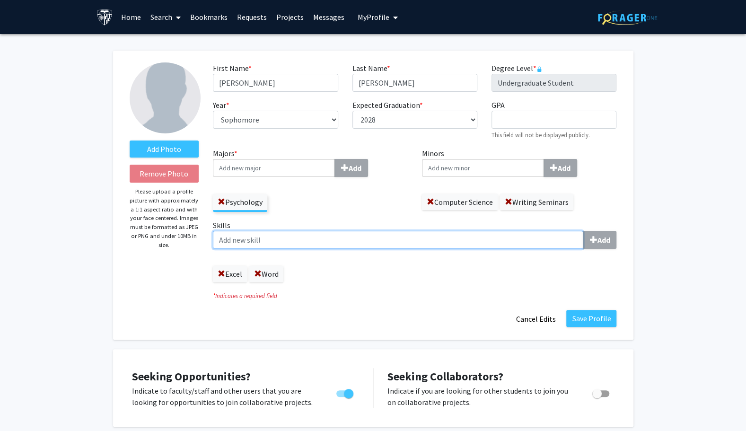
click at [454, 239] on input "Skills Add" at bounding box center [398, 240] width 370 height 18
type input "Presentation Skills"
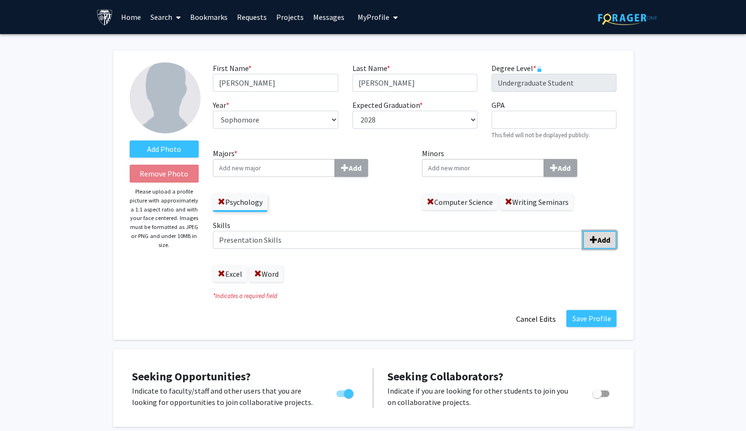
click at [598, 238] on b "Add" at bounding box center [603, 239] width 13 height 9
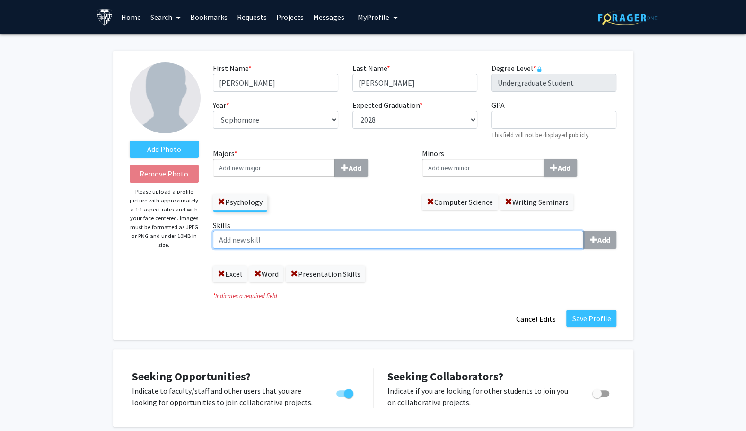
click at [510, 243] on input "Skills Add" at bounding box center [398, 240] width 370 height 18
type input "Communication"
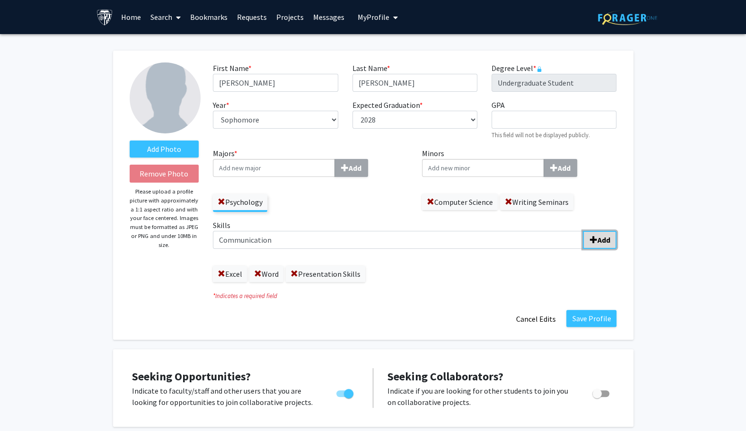
click at [588, 236] on button "Add" at bounding box center [600, 240] width 34 height 18
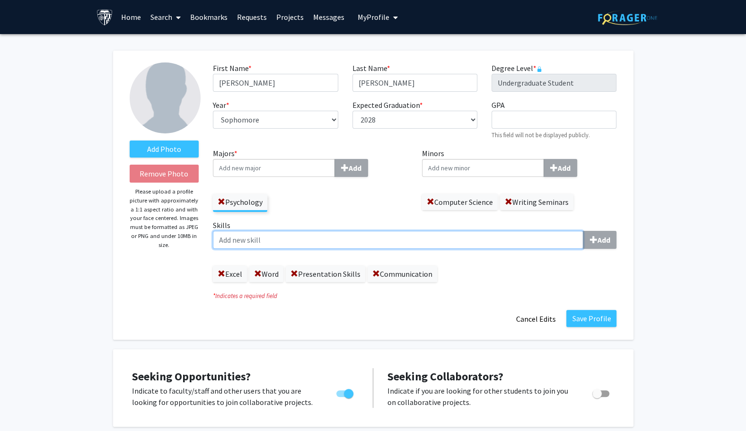
click at [497, 243] on input "Skills Add" at bounding box center [398, 240] width 370 height 18
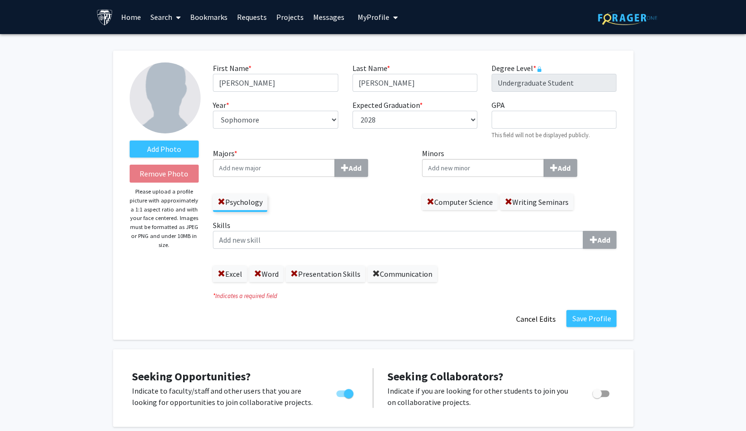
click at [376, 271] on span at bounding box center [376, 274] width 8 height 8
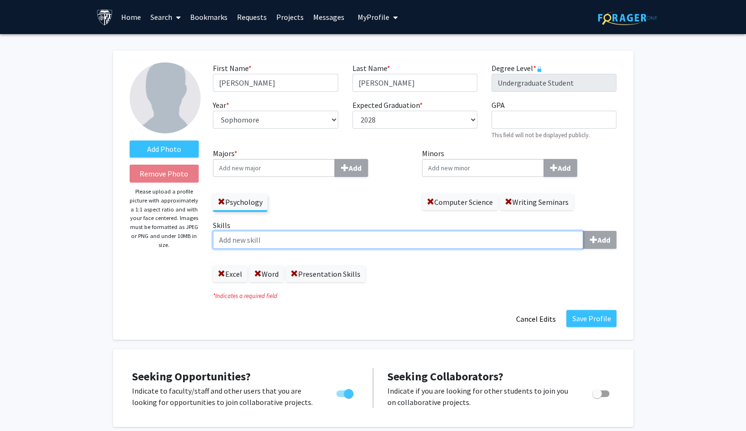
click at [345, 242] on input "Skills Add" at bounding box center [398, 240] width 370 height 18
type input "Oral and Written Communication"
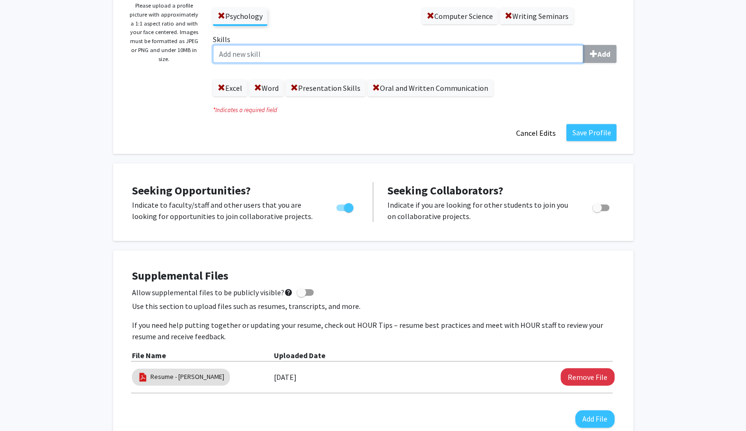
scroll to position [173, 0]
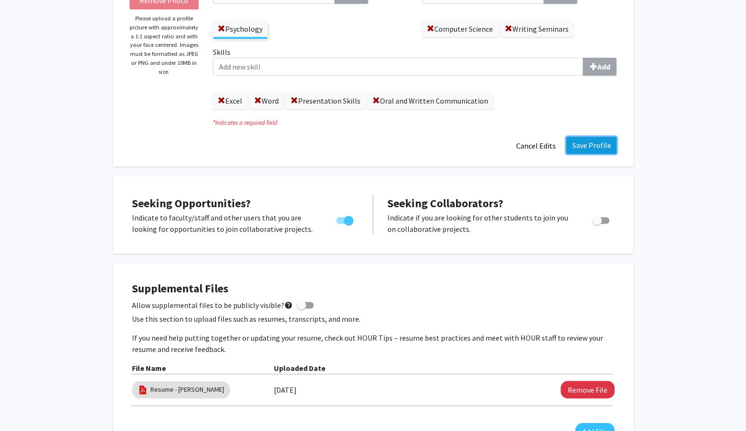
click at [596, 139] on button "Save Profile" at bounding box center [591, 145] width 50 height 17
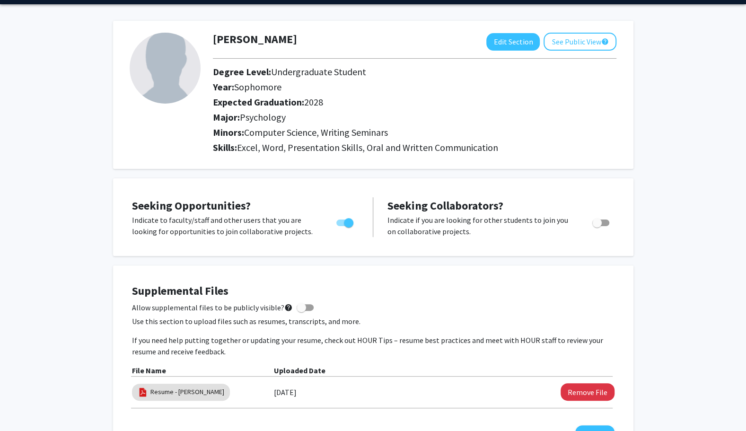
scroll to position [20, 0]
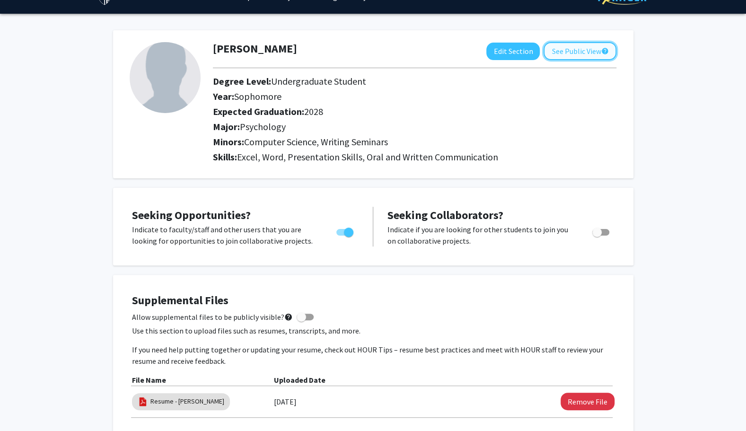
click at [575, 42] on button "See Public View help" at bounding box center [579, 51] width 73 height 18
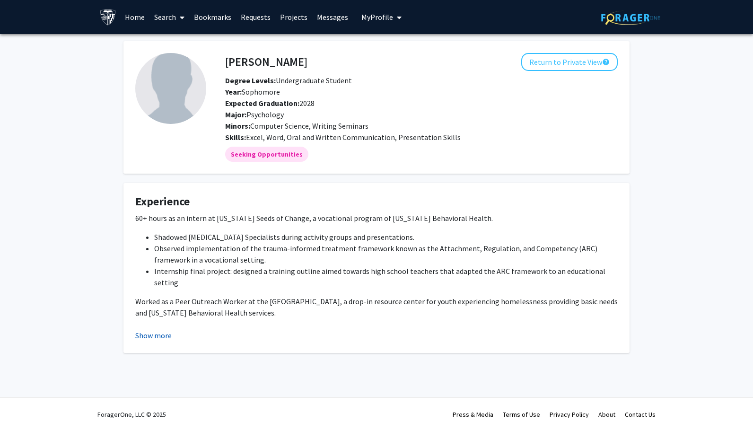
click at [140, 336] on button "Show more" at bounding box center [153, 335] width 36 height 11
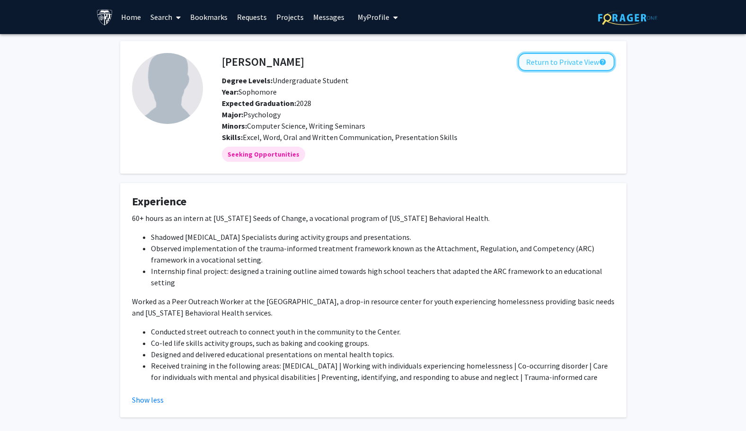
click at [547, 62] on button "Return to Private View help" at bounding box center [566, 62] width 96 height 18
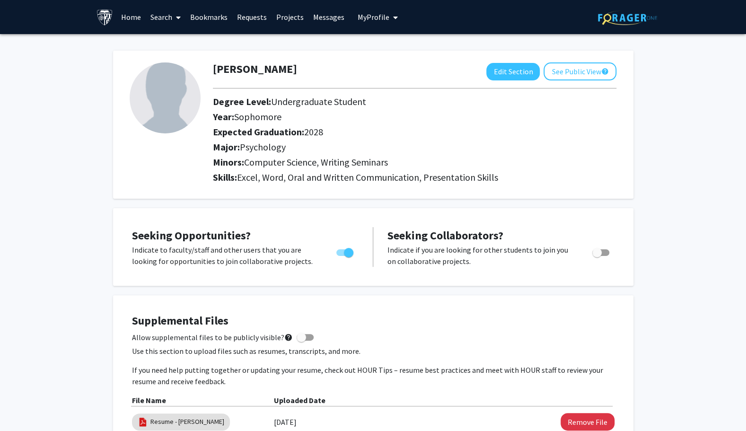
click at [255, 17] on link "Requests" at bounding box center [251, 16] width 39 height 33
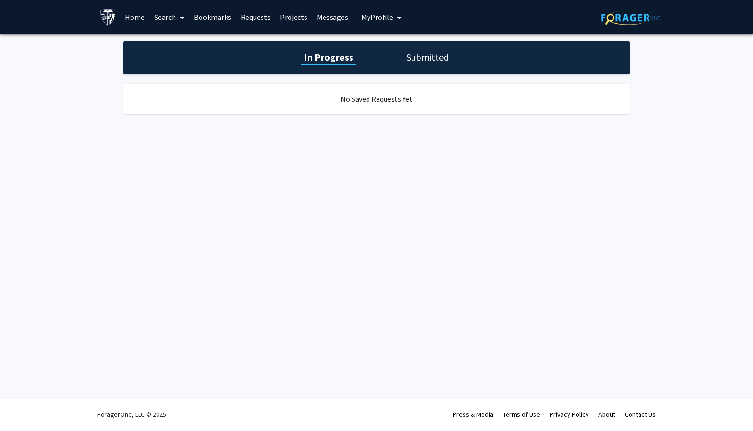
click at [211, 13] on link "Bookmarks" at bounding box center [212, 16] width 47 height 33
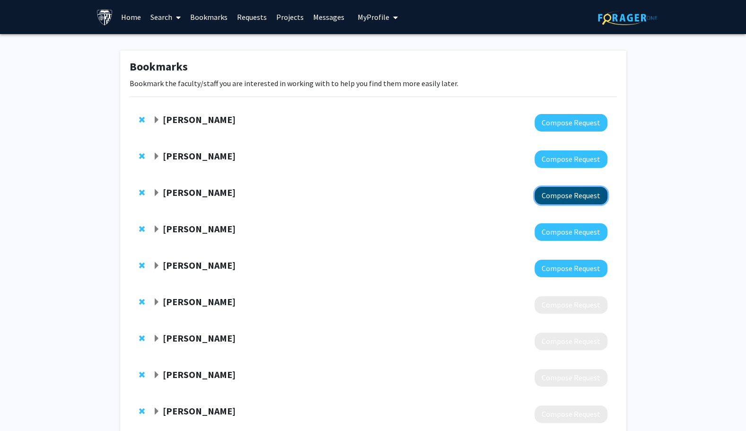
click at [543, 196] on button "Compose Request" at bounding box center [570, 196] width 73 height 18
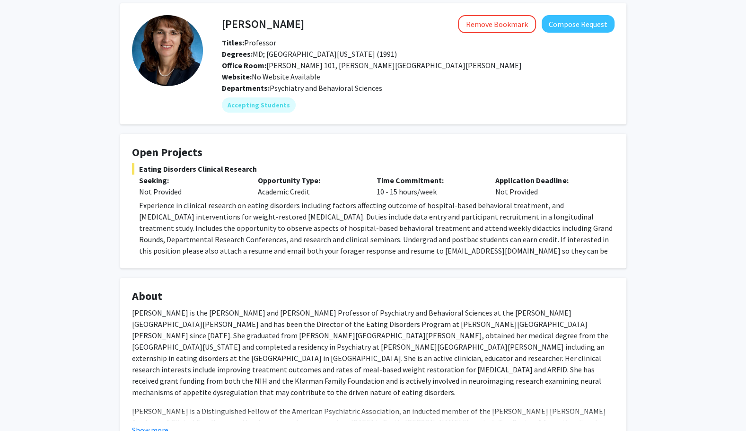
scroll to position [37, 0]
click at [558, 23] on button "Compose Request" at bounding box center [578, 25] width 73 height 18
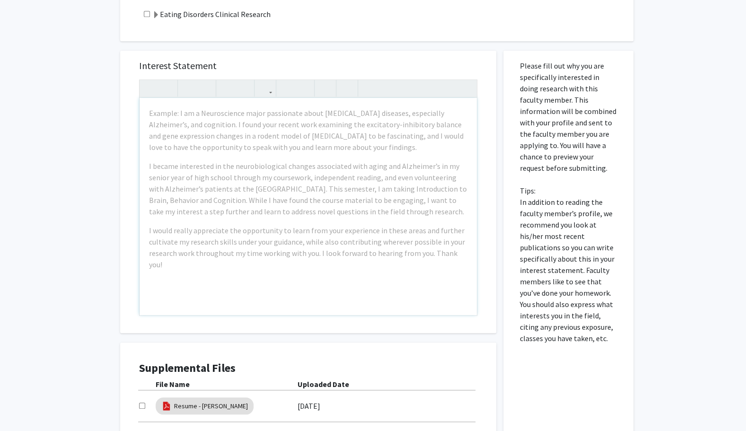
scroll to position [355, 0]
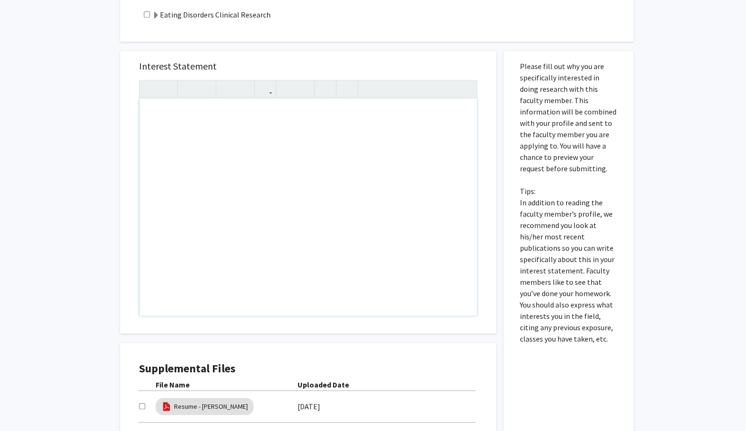
click at [209, 145] on div "Note to users with screen readers: Please press Alt+0 or Option+0 to deactivate…" at bounding box center [308, 206] width 337 height 217
paste div "Note to users with screen readers: Please press Alt+0 or Option+0 to deactivate…"
type textarea "<p>Good afternoon Dr. Guarda, </p> <p>My name is Alessandra, and I am a rising …"
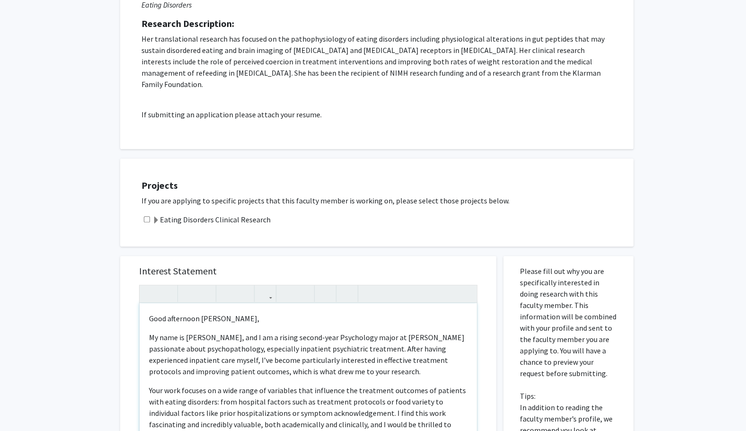
scroll to position [143, 0]
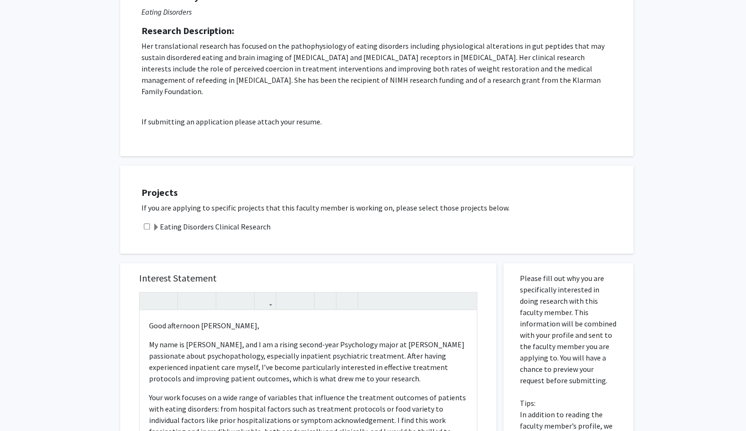
click at [148, 223] on input "checkbox" at bounding box center [147, 226] width 6 height 6
checkbox input "true"
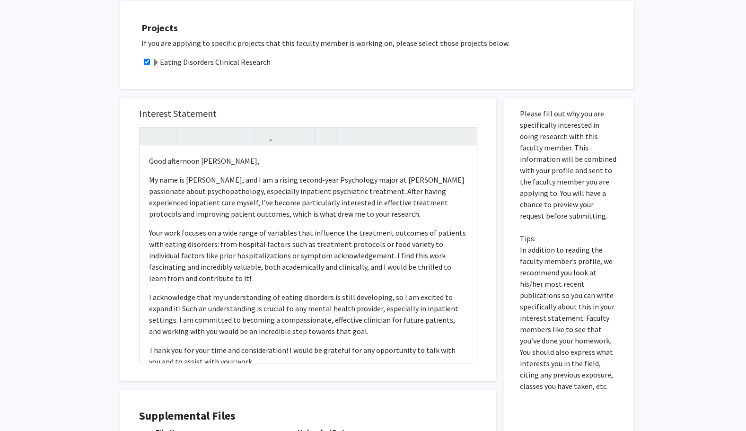
scroll to position [447, 0]
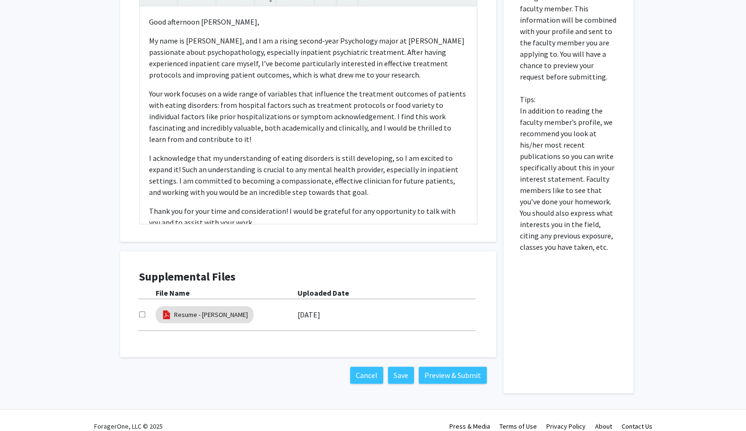
click at [141, 311] on input "checkbox" at bounding box center [142, 314] width 6 height 6
checkbox input "true"
click at [431, 367] on button "Preview & Submit" at bounding box center [453, 375] width 68 height 17
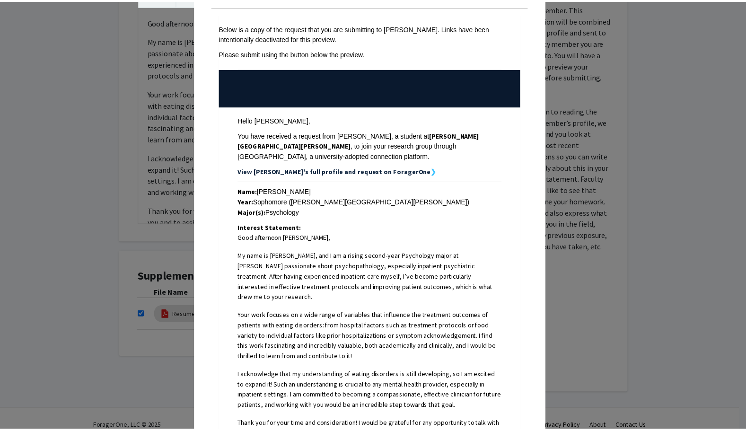
scroll to position [0, 0]
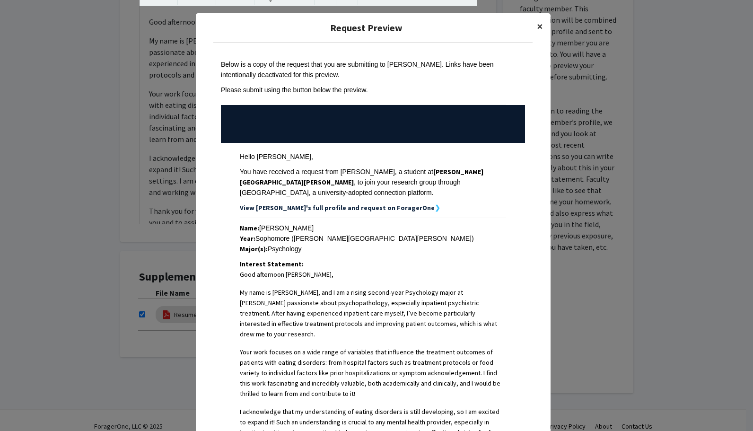
click at [537, 29] on span "×" at bounding box center [540, 26] width 6 height 15
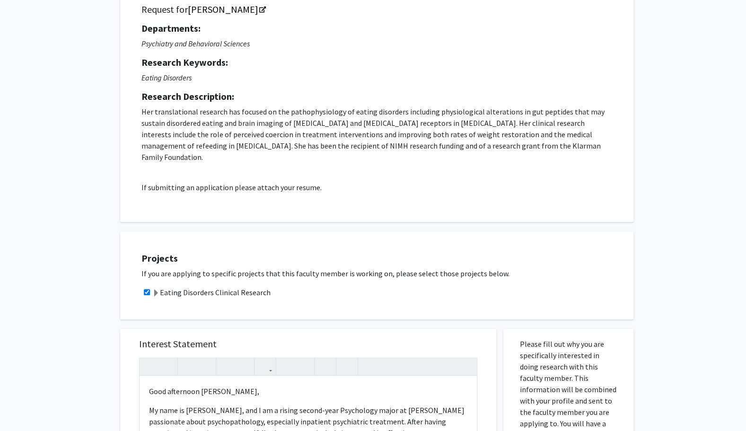
scroll to position [77, 0]
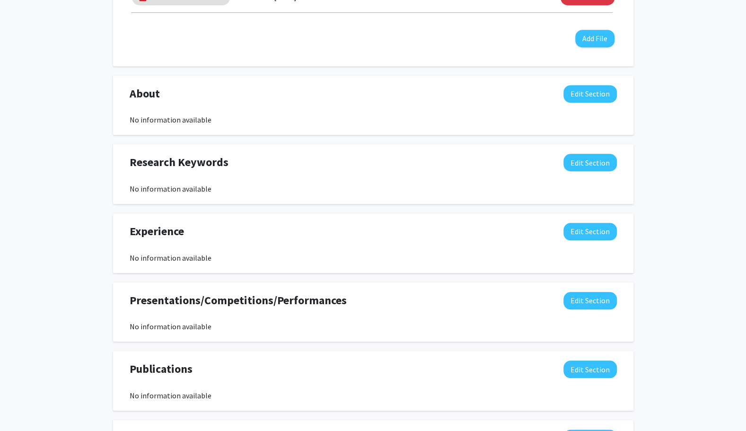
scroll to position [110, 0]
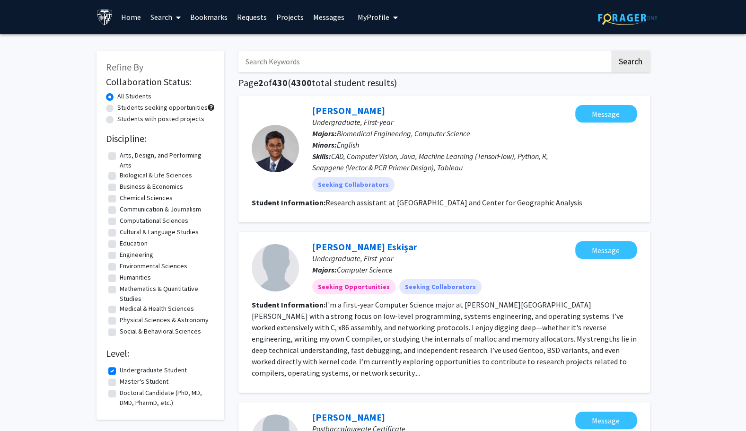
click at [383, 16] on span "My Profile" at bounding box center [374, 16] width 32 height 9
click at [401, 56] on span "View Profile" at bounding box center [416, 54] width 57 height 10
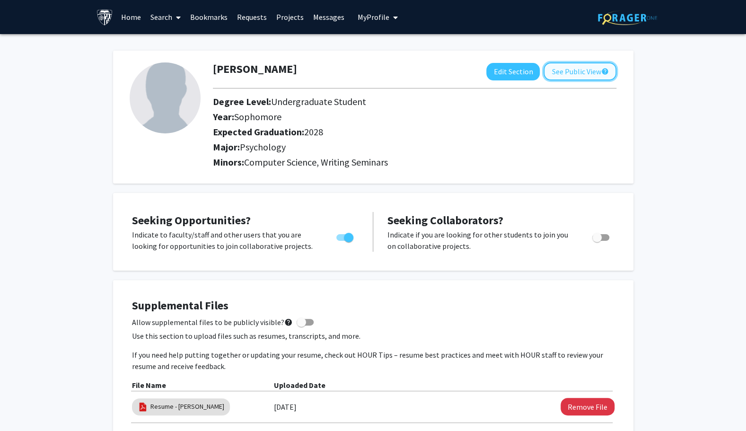
click at [570, 70] on button "See Public View help" at bounding box center [579, 71] width 73 height 18
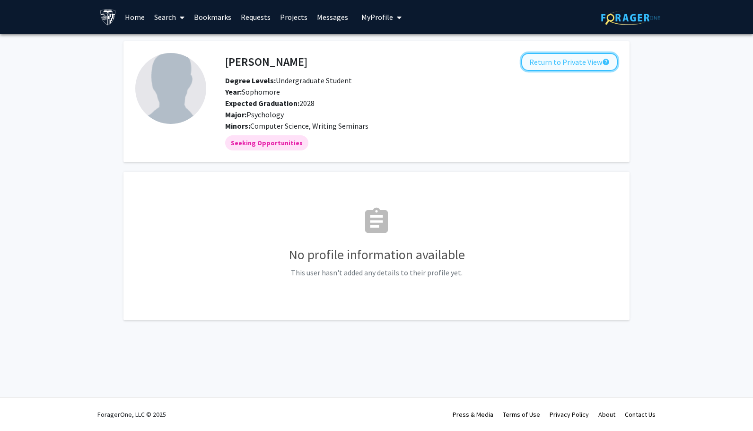
click at [546, 70] on button "Return to Private View help" at bounding box center [569, 62] width 96 height 18
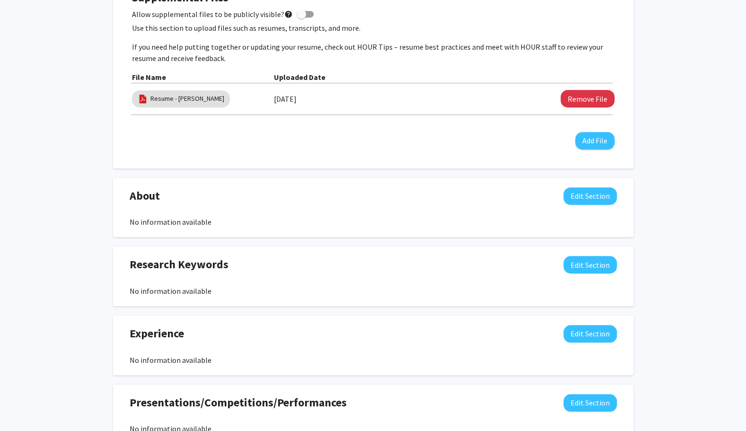
scroll to position [307, 0]
click at [586, 200] on button "Edit Section" at bounding box center [589, 197] width 53 height 18
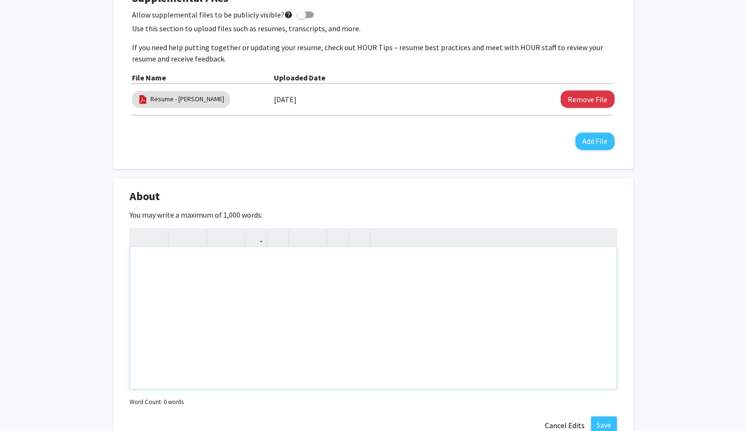
click at [524, 285] on div "Note to users with screen readers: Please deactivate our accessibility plugin f…" at bounding box center [373, 318] width 486 height 142
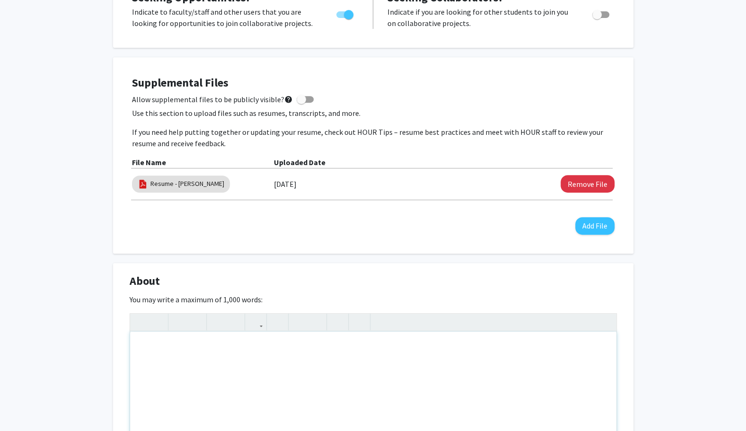
scroll to position [222, 0]
click at [297, 100] on span at bounding box center [301, 99] width 9 height 9
click at [301, 103] on input "Allow supplemental files to be publicly visible? help" at bounding box center [301, 103] width 0 height 0
checkbox input "true"
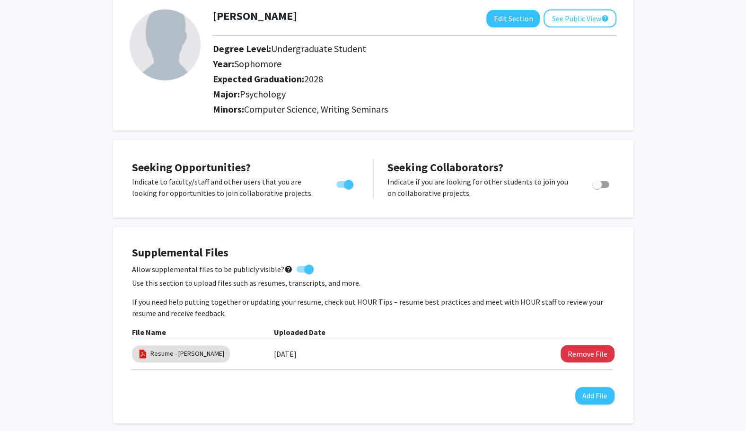
scroll to position [53, 0]
click at [584, 15] on button "See Public View help" at bounding box center [579, 19] width 73 height 18
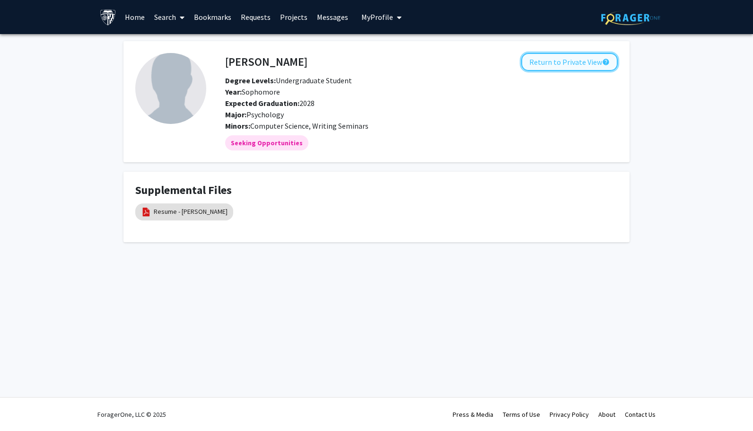
click at [540, 61] on button "Return to Private View help" at bounding box center [569, 62] width 96 height 18
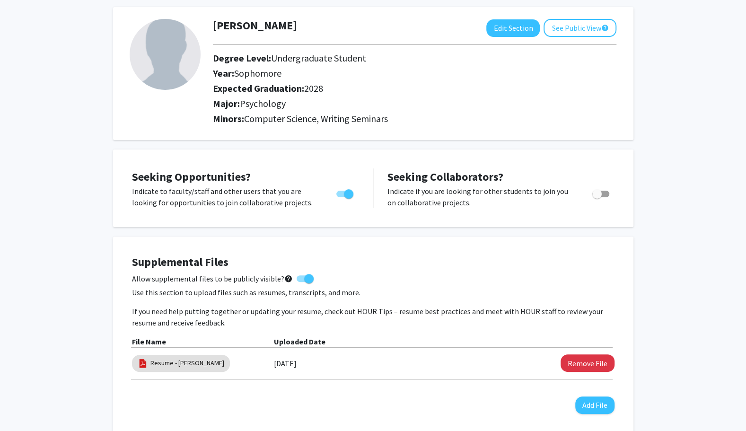
scroll to position [45, 0]
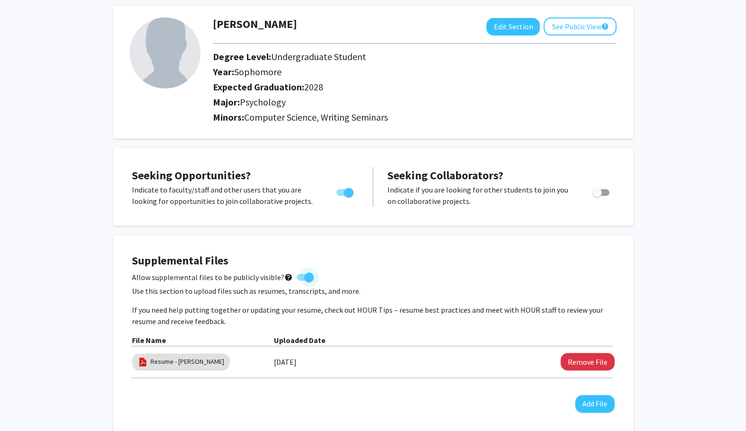
click at [306, 279] on span at bounding box center [308, 276] width 9 height 9
click at [301, 280] on input "Allow supplemental files to be publicly visible? help" at bounding box center [301, 280] width 0 height 0
checkbox input "false"
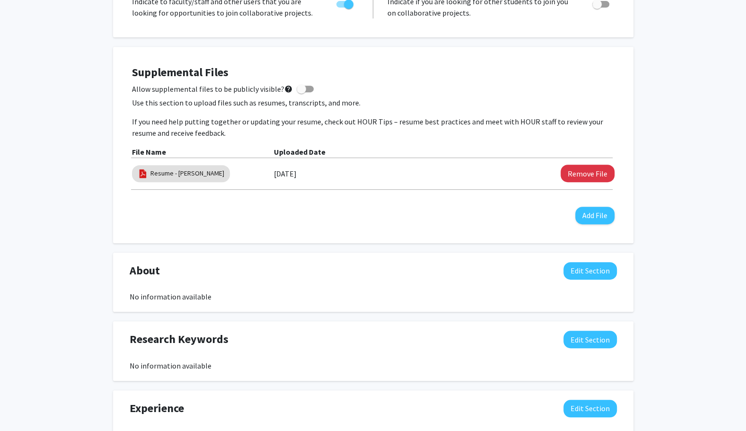
scroll to position [0, 0]
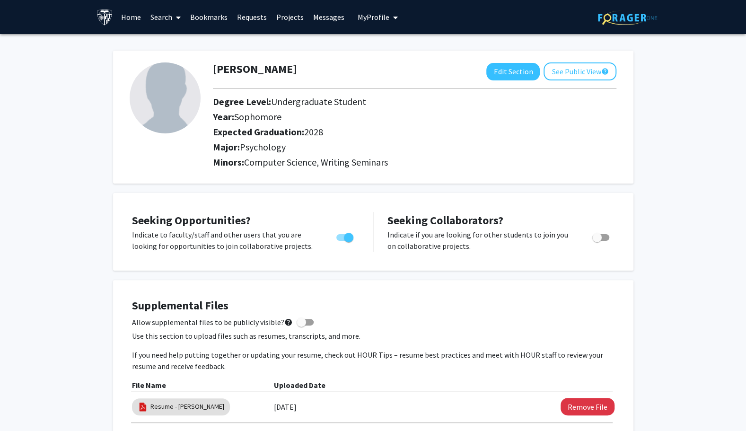
click at [174, 14] on span at bounding box center [176, 17] width 9 height 33
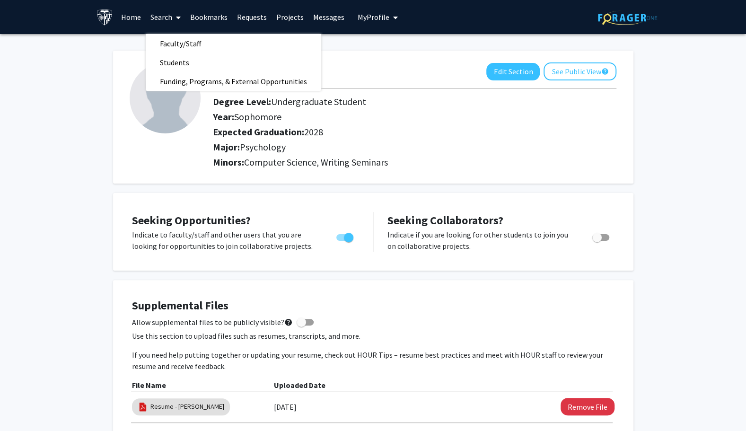
click at [174, 16] on span at bounding box center [176, 17] width 9 height 33
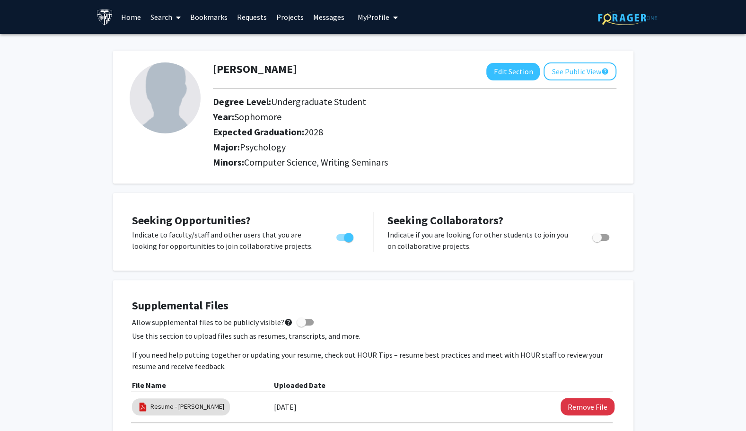
click at [130, 20] on link "Home" at bounding box center [130, 16] width 29 height 33
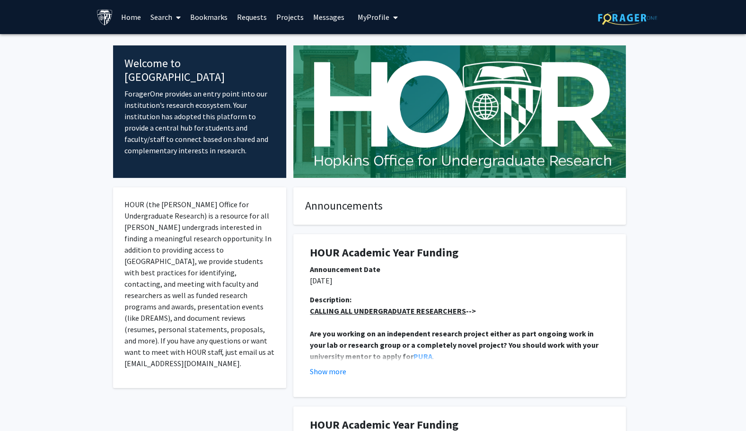
click at [149, 15] on link "Search" at bounding box center [166, 16] width 40 height 33
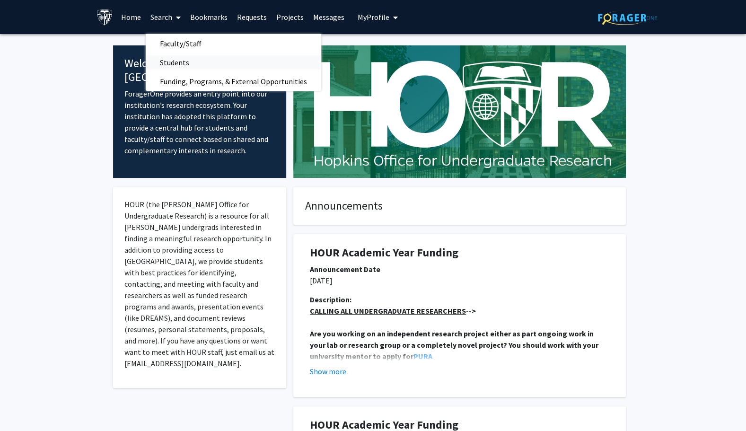
click at [186, 66] on span "Students" at bounding box center [175, 62] width 58 height 19
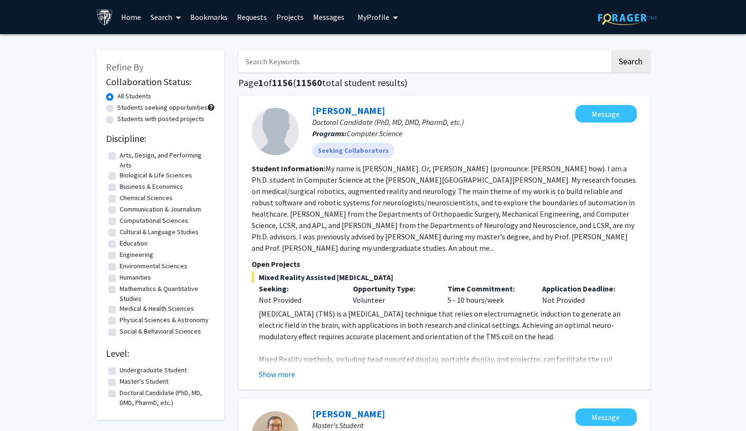
click at [120, 369] on label "Undergraduate Student" at bounding box center [153, 370] width 67 height 10
click at [120, 369] on input "Undergraduate Student" at bounding box center [123, 368] width 6 height 6
checkbox input "true"
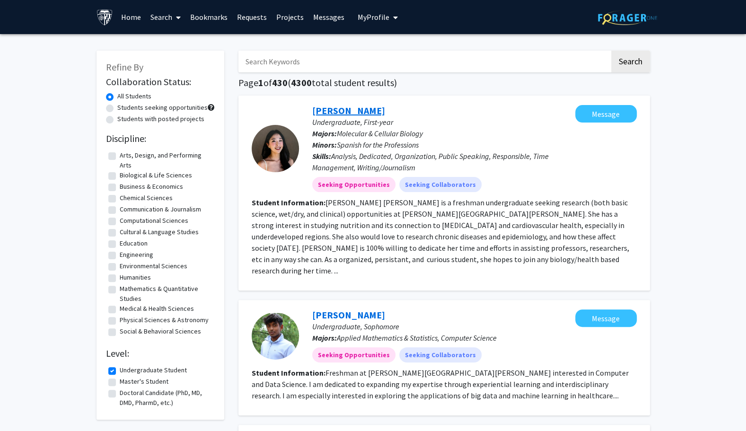
click at [340, 113] on link "Yoonseo Linda Lee" at bounding box center [348, 111] width 73 height 12
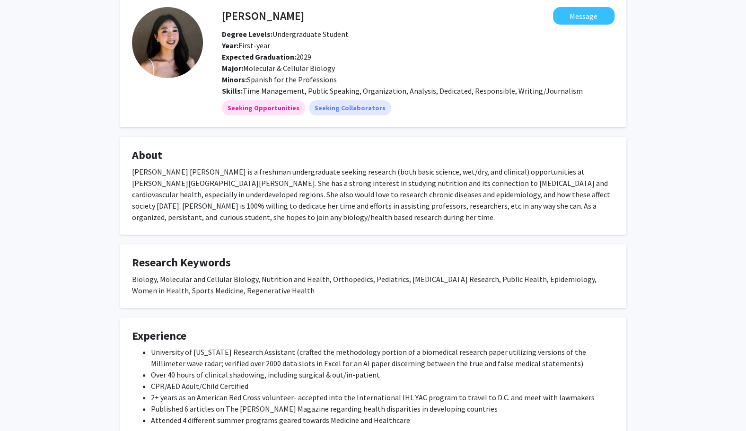
scroll to position [24, 0]
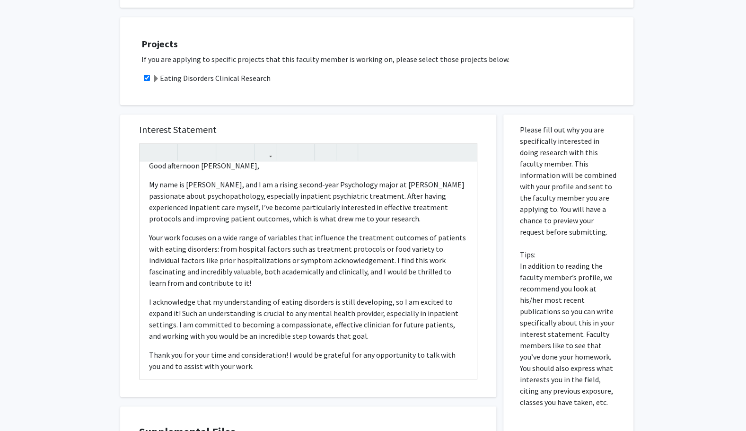
scroll to position [0, 0]
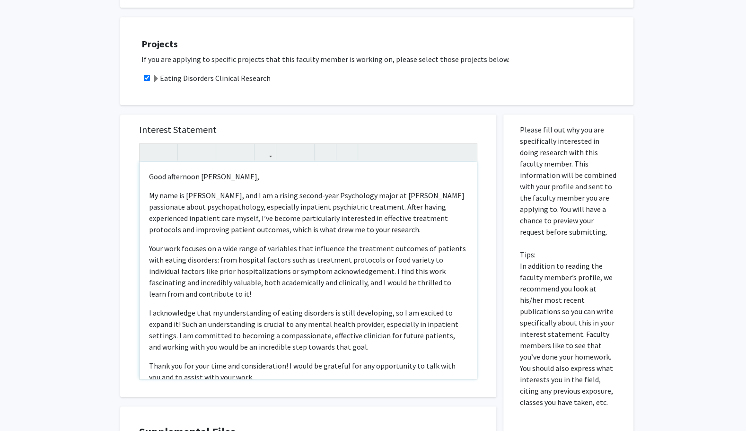
click at [179, 171] on p "Good afternoon [PERSON_NAME]," at bounding box center [308, 176] width 318 height 11
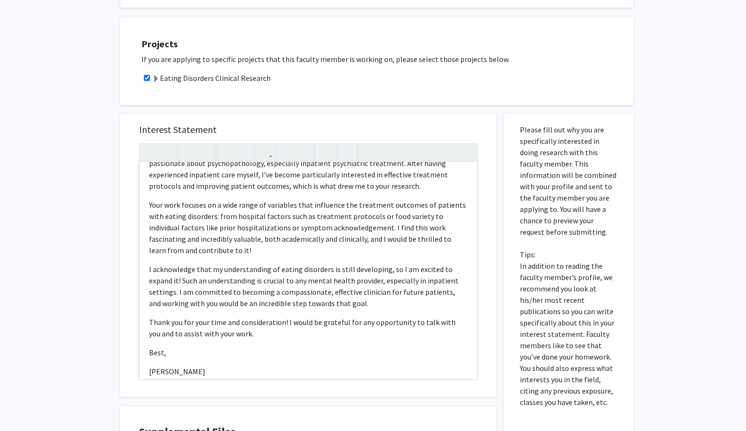
scroll to position [44, 0]
click at [437, 218] on p "Your work focuses on a wide range of variables that influence the treatment out…" at bounding box center [308, 228] width 318 height 57
click at [331, 297] on p "I acknowledge that my understanding of eating disorders is still developing, so…" at bounding box center [308, 286] width 318 height 45
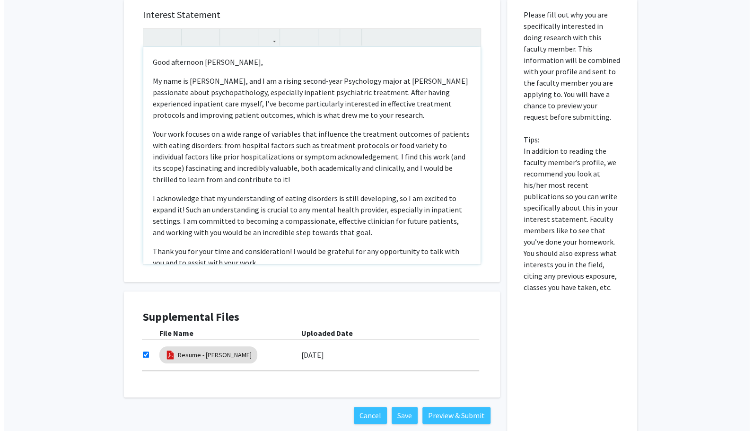
scroll to position [59, 0]
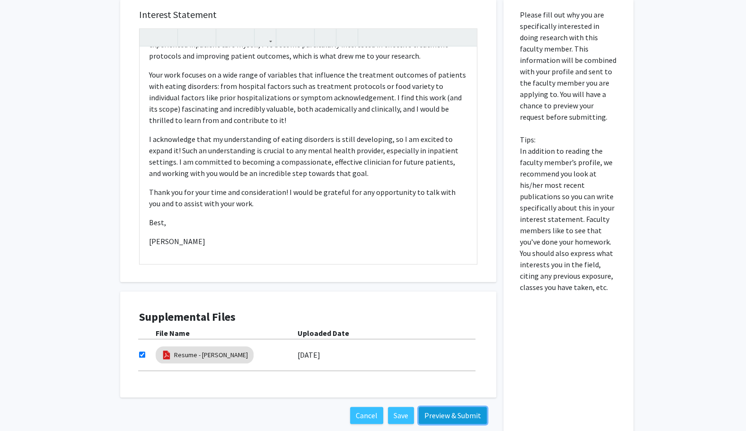
click at [445, 407] on button "Preview & Submit" at bounding box center [453, 415] width 68 height 17
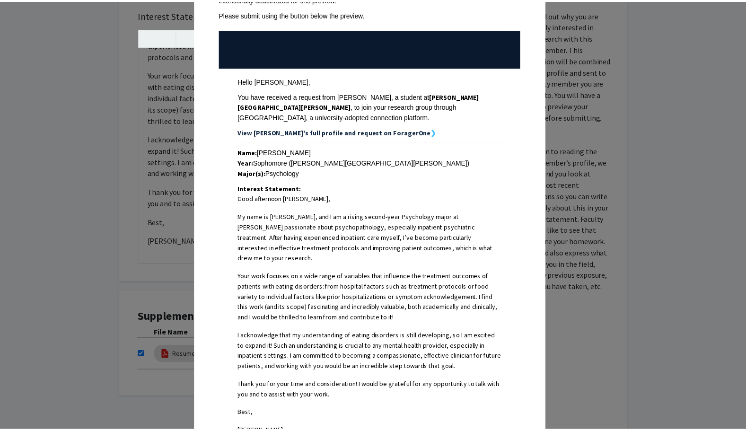
scroll to position [0, 0]
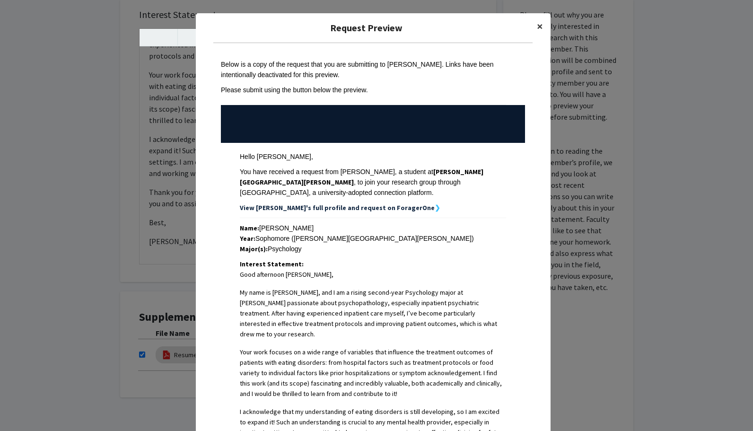
click at [537, 30] on span "×" at bounding box center [540, 26] width 6 height 15
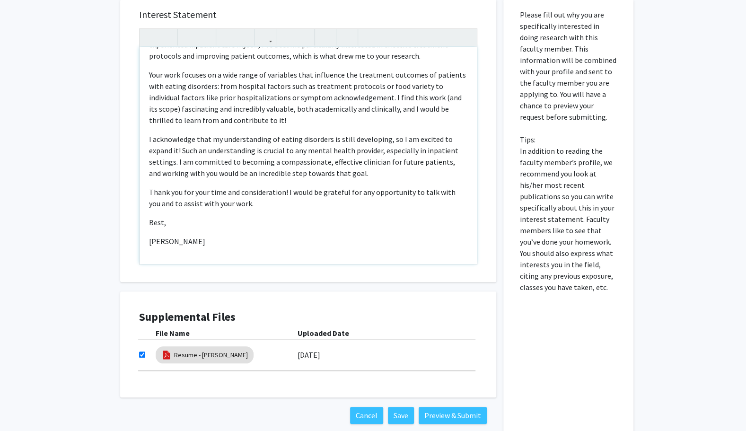
click at [173, 218] on div "Good afternoon [PERSON_NAME],   My name is [PERSON_NAME], and I am a rising s…" at bounding box center [308, 155] width 337 height 217
click at [150, 236] on p "[PERSON_NAME]" at bounding box center [308, 241] width 318 height 11
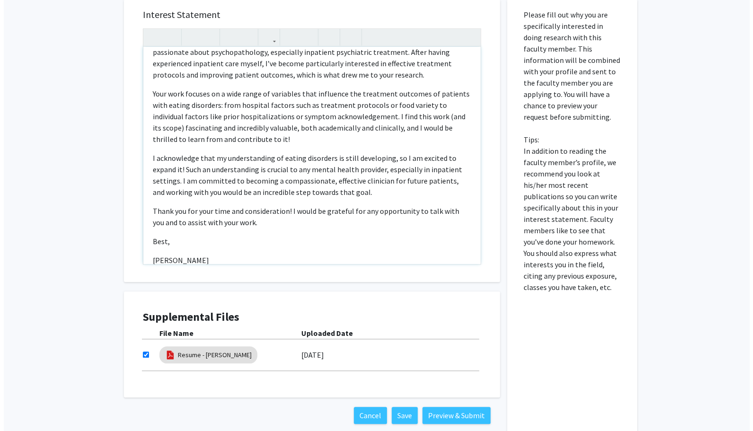
scroll to position [59, 0]
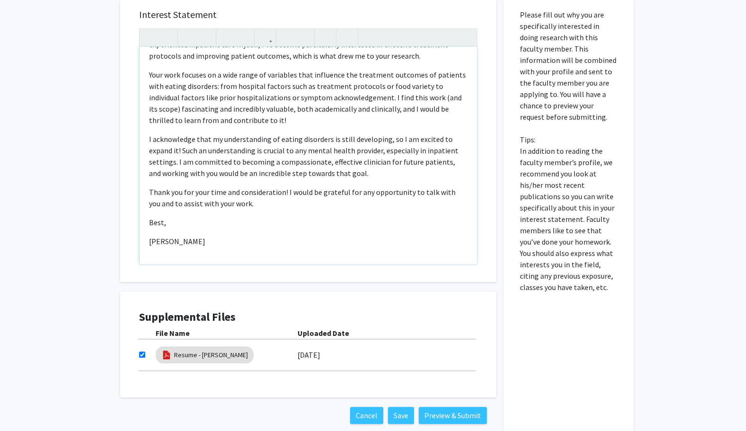
type textarea "<l>Ipsu dolorsita Co. Adipis, </e> <s>Do eius te Incididunt, utl E do m aliqua …"
click at [455, 407] on button "Preview & Submit" at bounding box center [453, 415] width 68 height 17
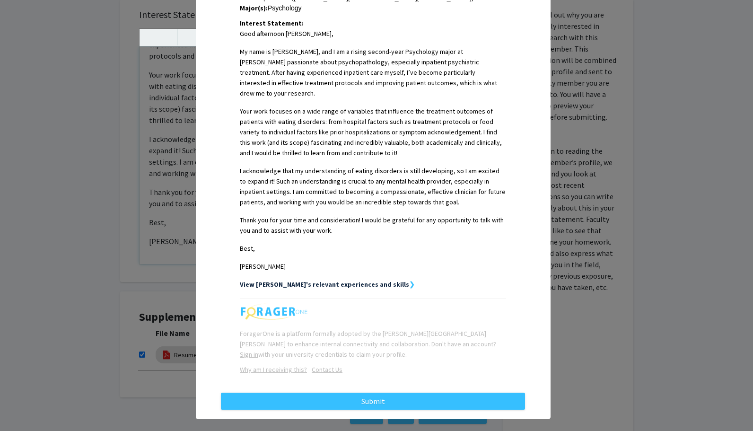
scroll to position [240, 0]
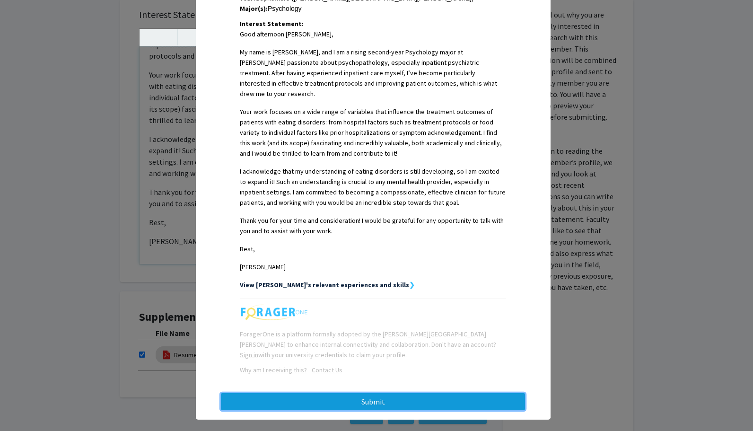
click at [380, 395] on button "Submit" at bounding box center [373, 401] width 304 height 17
